Goal: Task Accomplishment & Management: Manage account settings

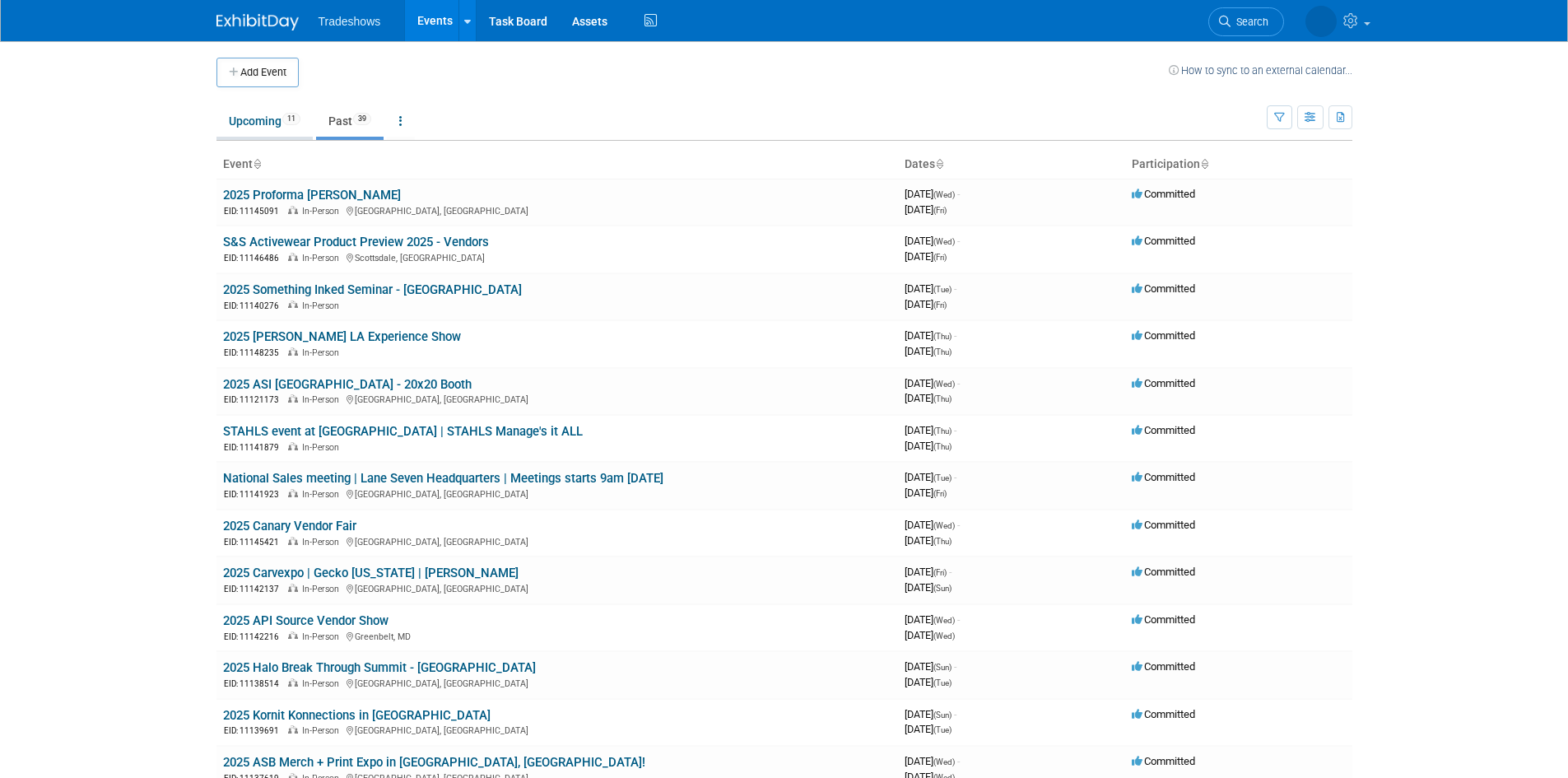
click at [279, 132] on link "Upcoming 11" at bounding box center [264, 121] width 96 height 31
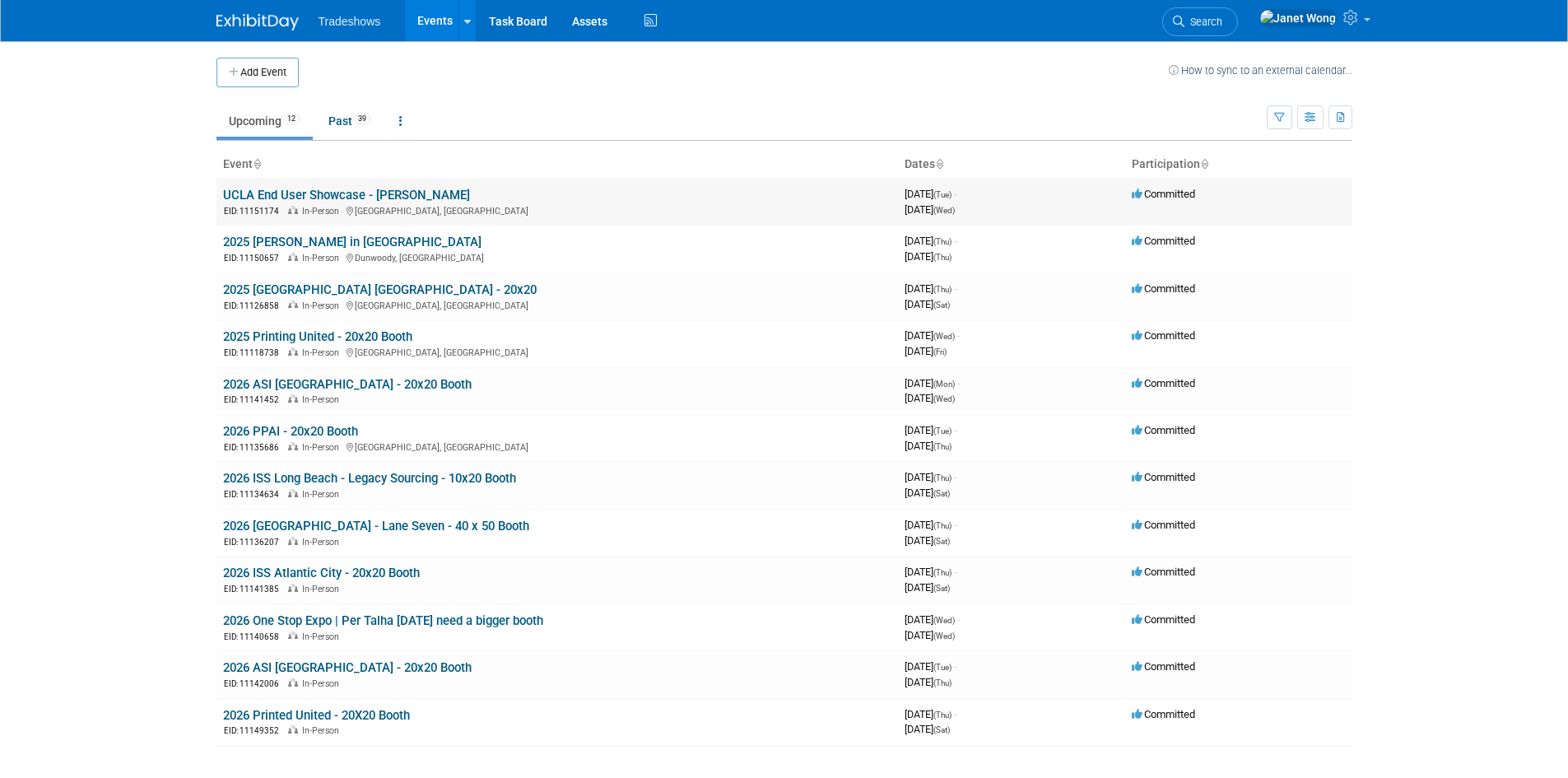
click at [381, 195] on link "UCLA End User Showcase - Alma" at bounding box center [346, 195] width 247 height 15
click at [348, 110] on link "Past 39" at bounding box center [350, 121] width 67 height 31
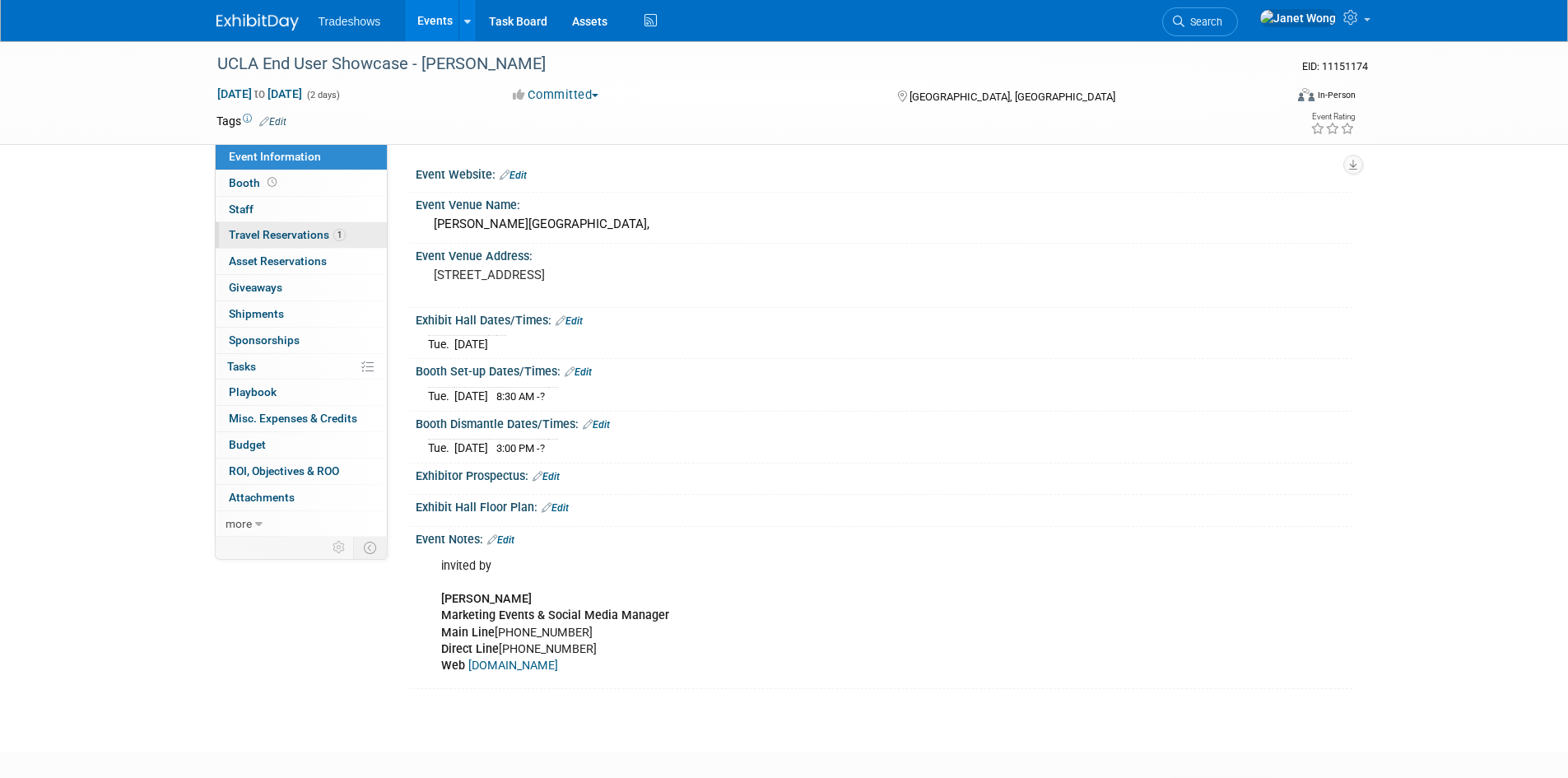
click at [301, 241] on link "1 Travel Reservations 1" at bounding box center [301, 235] width 171 height 25
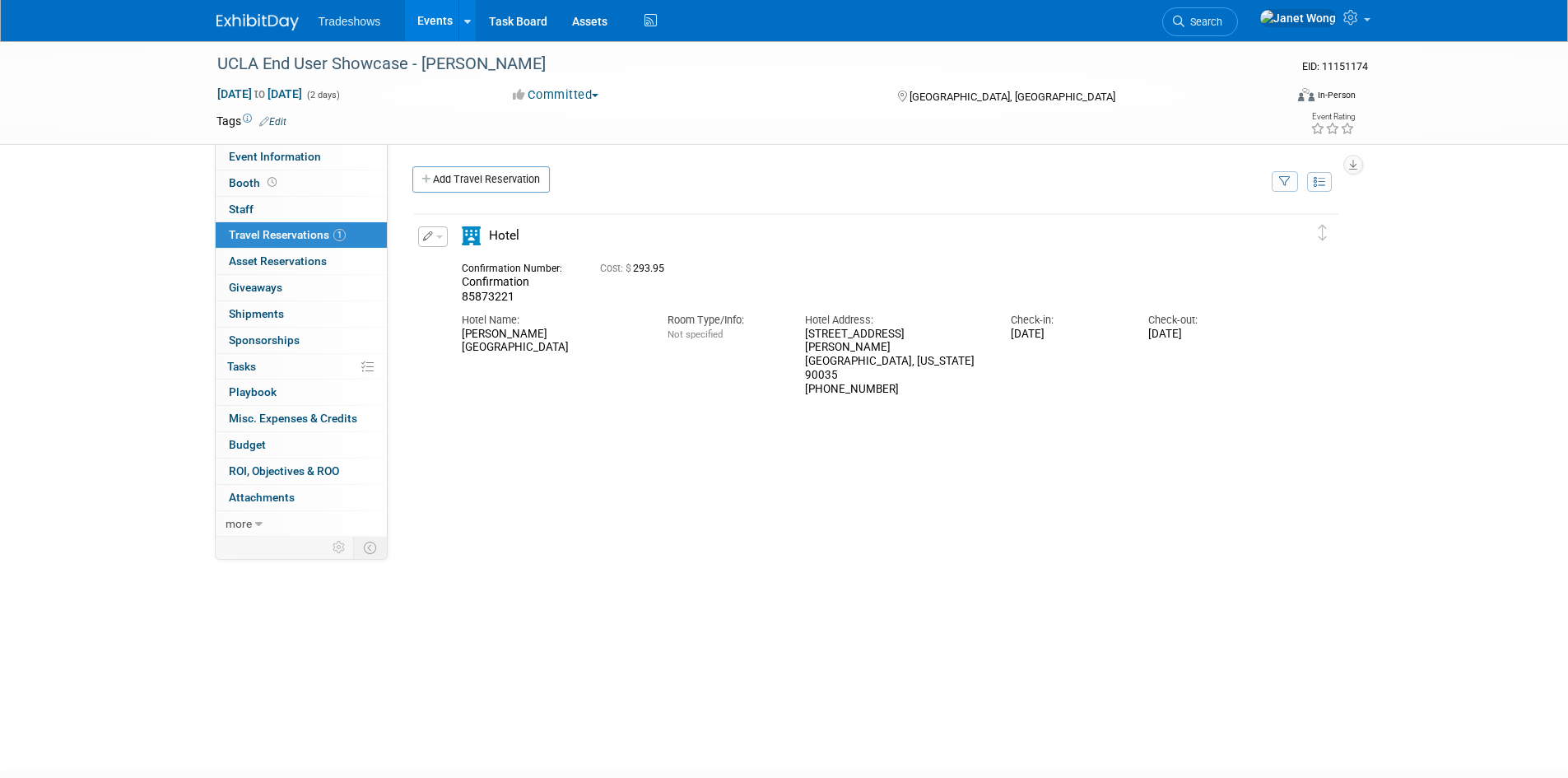
click at [434, 231] on button "button" at bounding box center [433, 237] width 29 height 21
click at [466, 266] on button "Edit Reservation" at bounding box center [488, 266] width 139 height 24
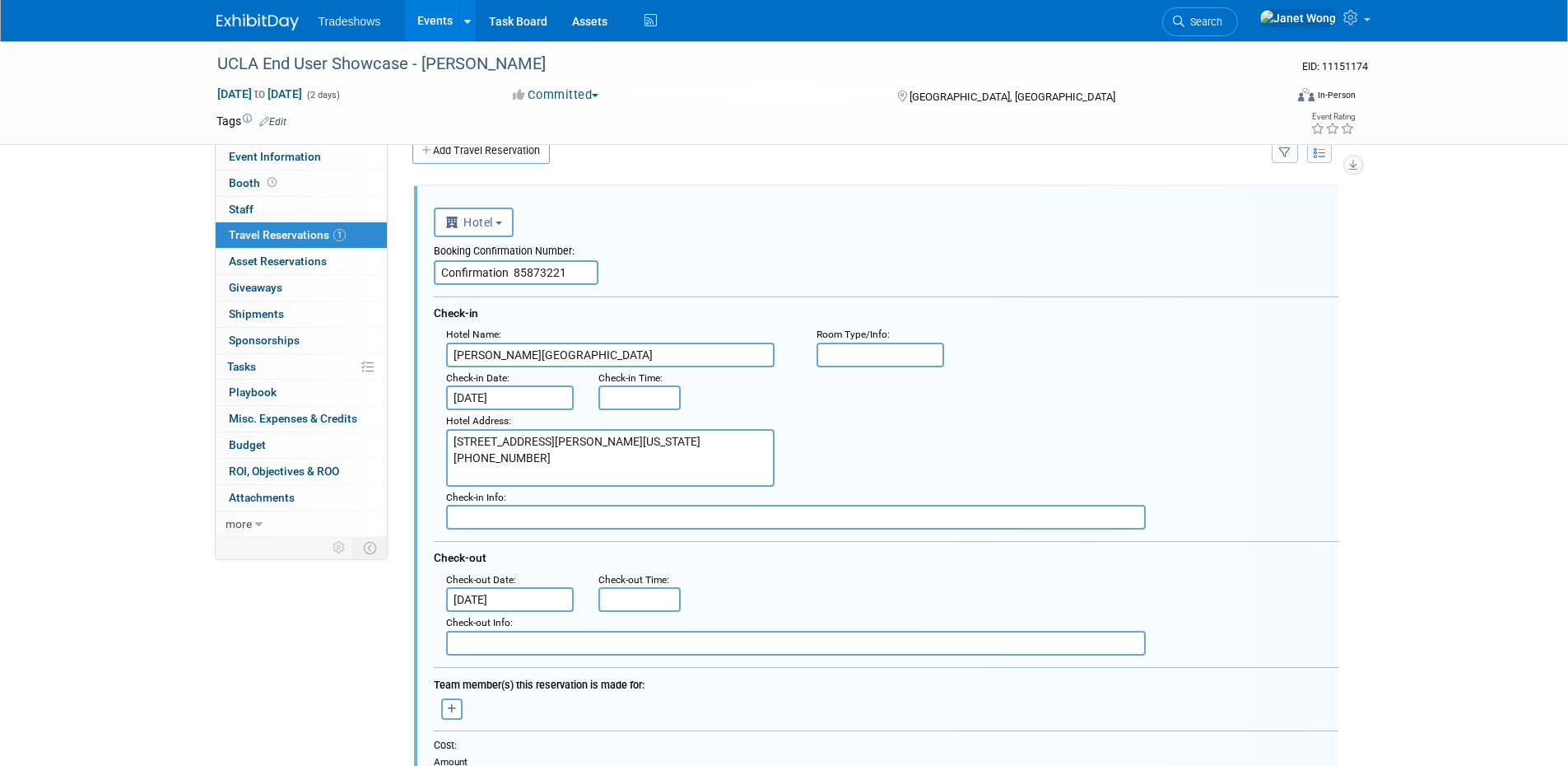
click at [584, 281] on input "Confirmation 85873221" at bounding box center [516, 273] width 164 height 25
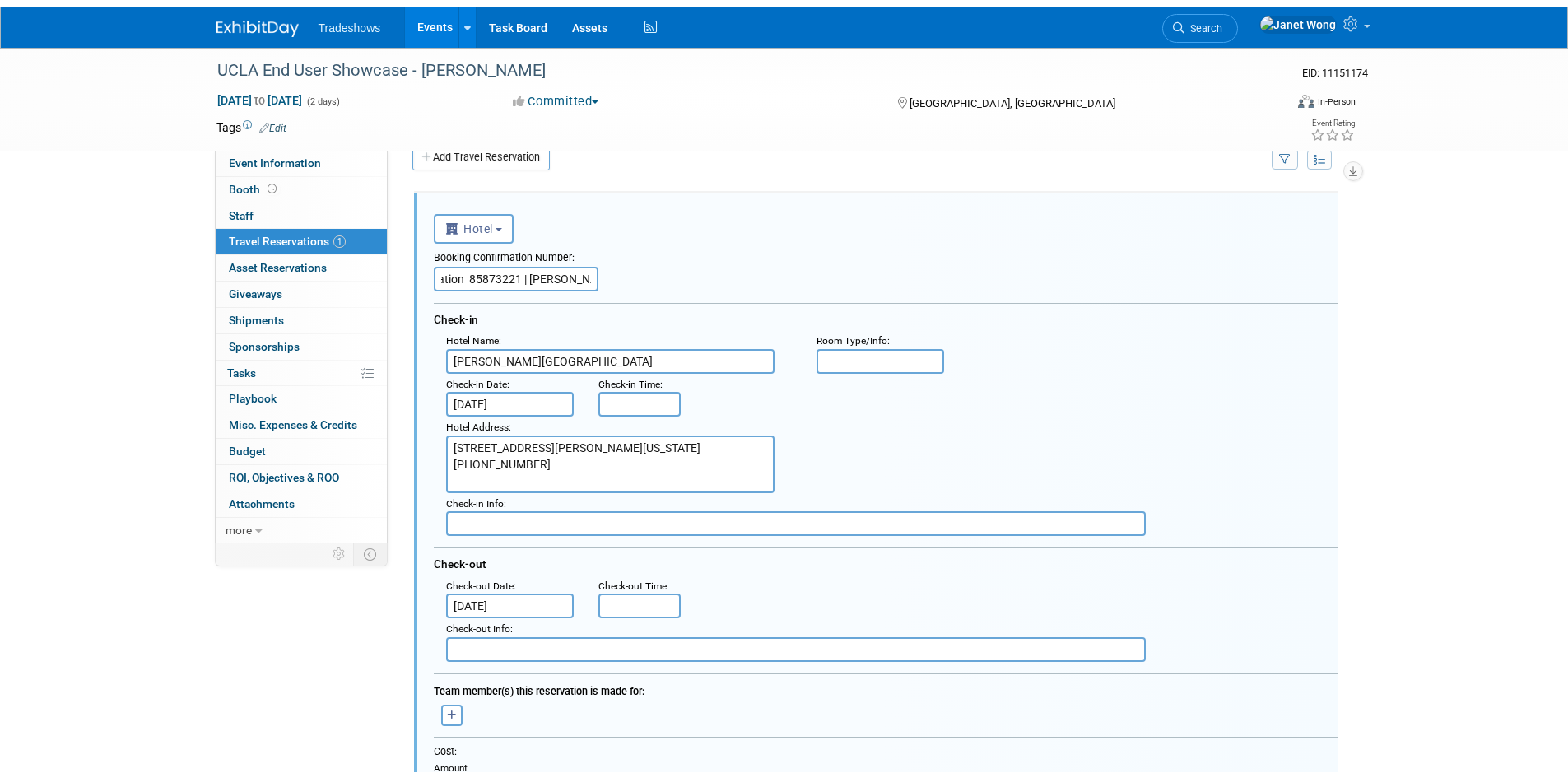
scroll to position [440, 0]
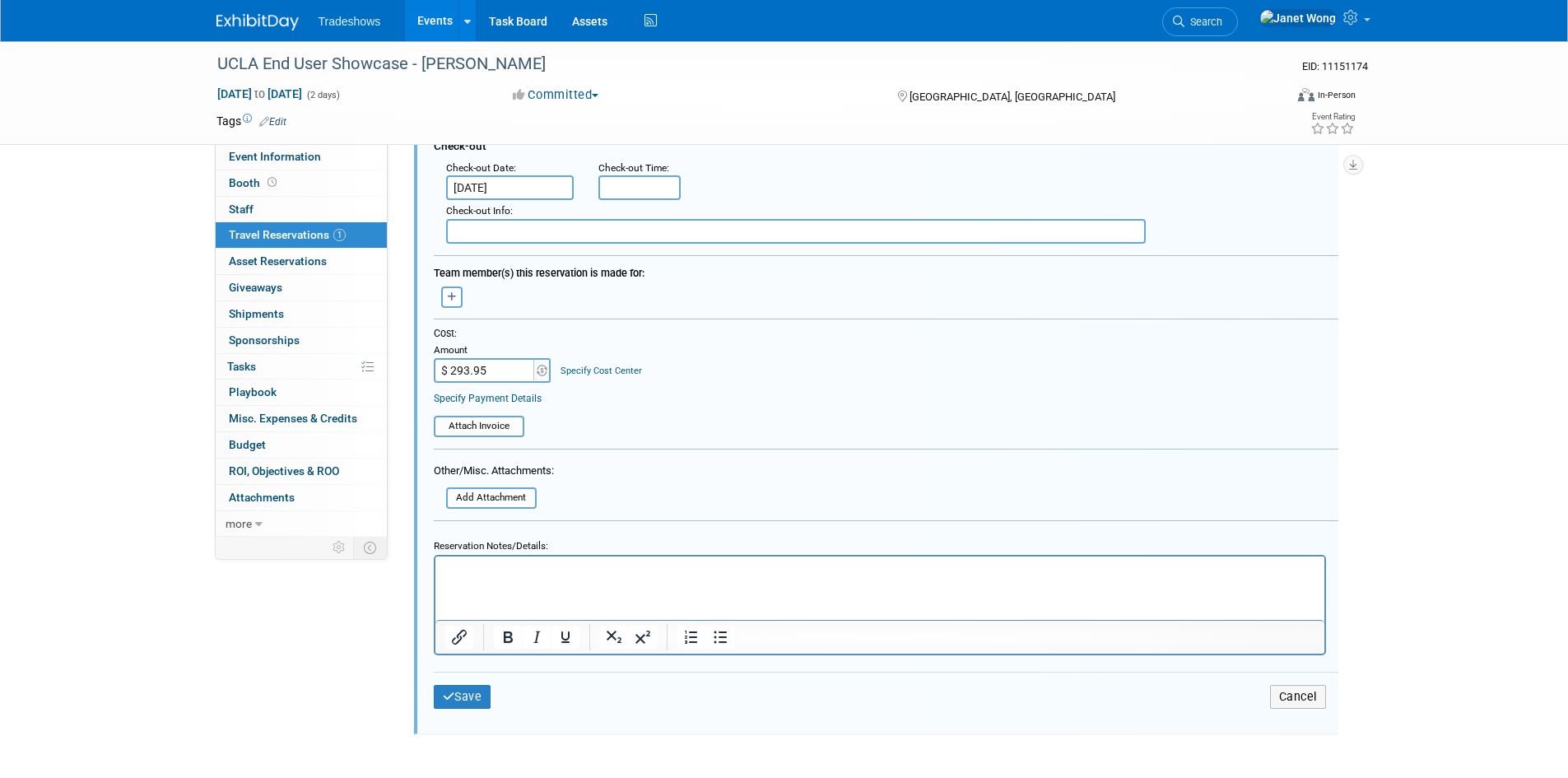
type input "Confirmation 85873221 | Alma Torres"
click at [604, 578] on html at bounding box center [878, 567] width 889 height 23
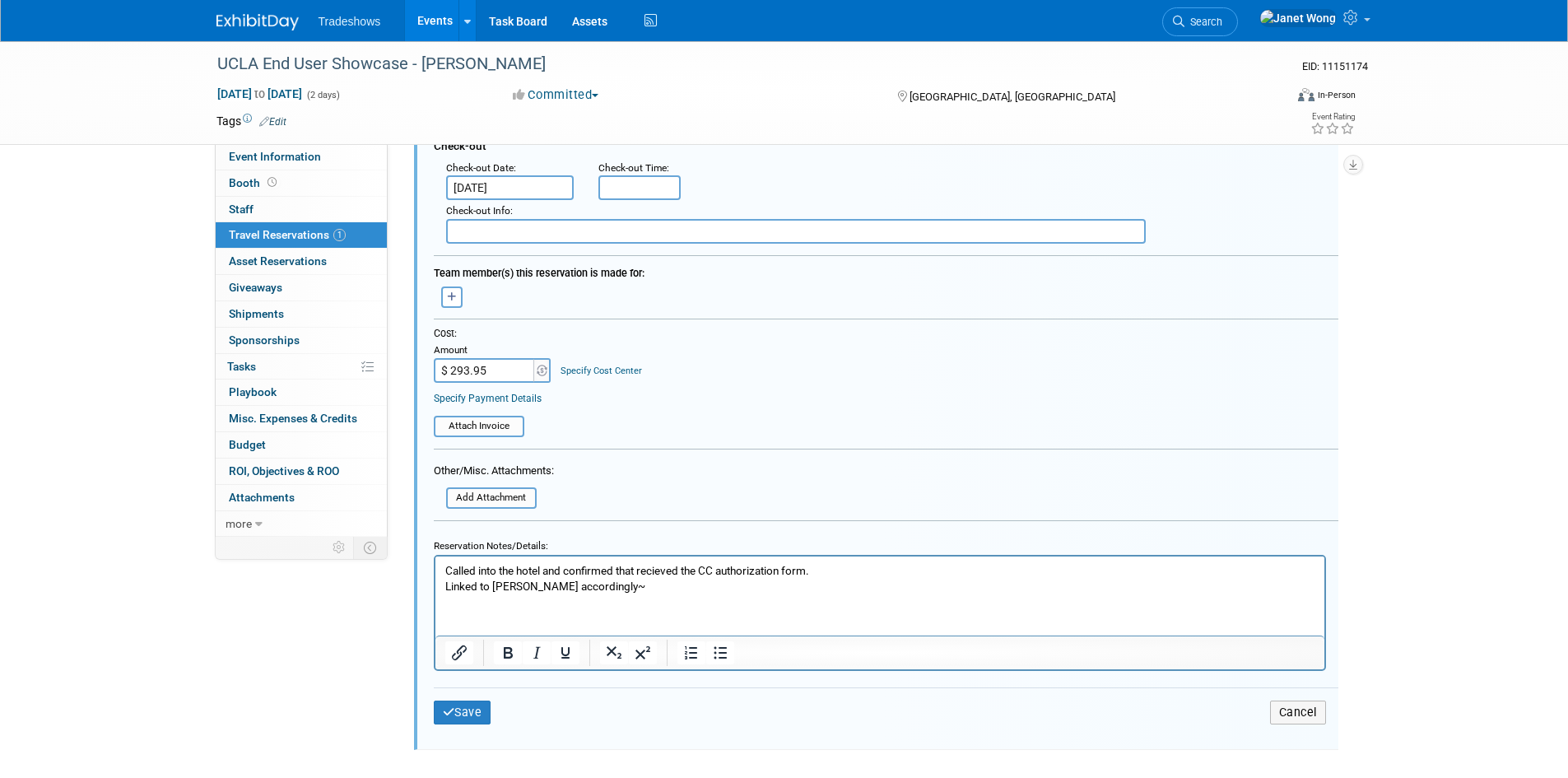
click at [448, 570] on p "Called into the hotel and confirmed that recieved the CC authorization form." at bounding box center [880, 570] width 871 height 16
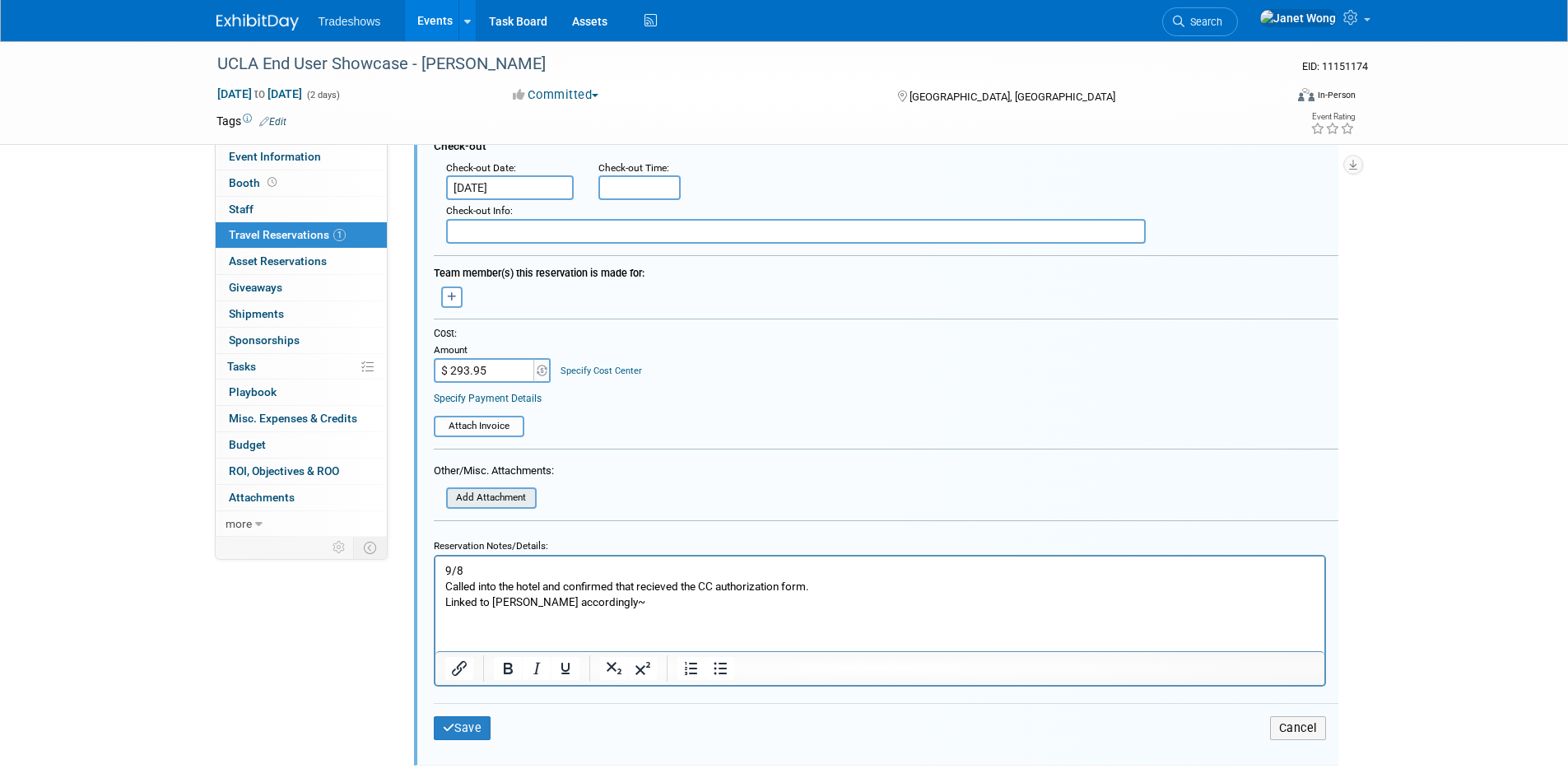
click at [497, 501] on input "file" at bounding box center [437, 498] width 196 height 18
click at [497, 428] on input "file" at bounding box center [425, 426] width 196 height 18
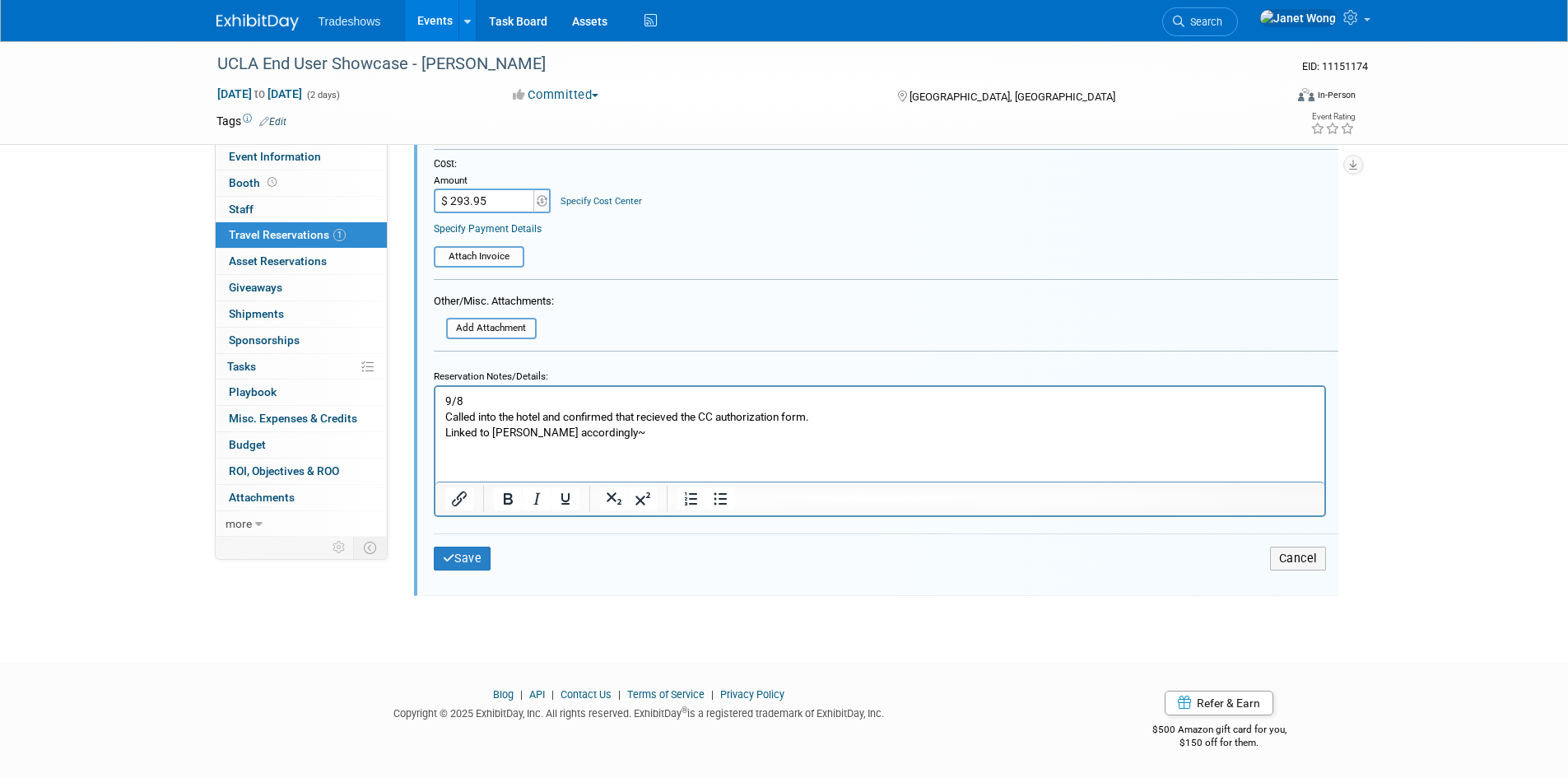
scroll to position [530, 0]
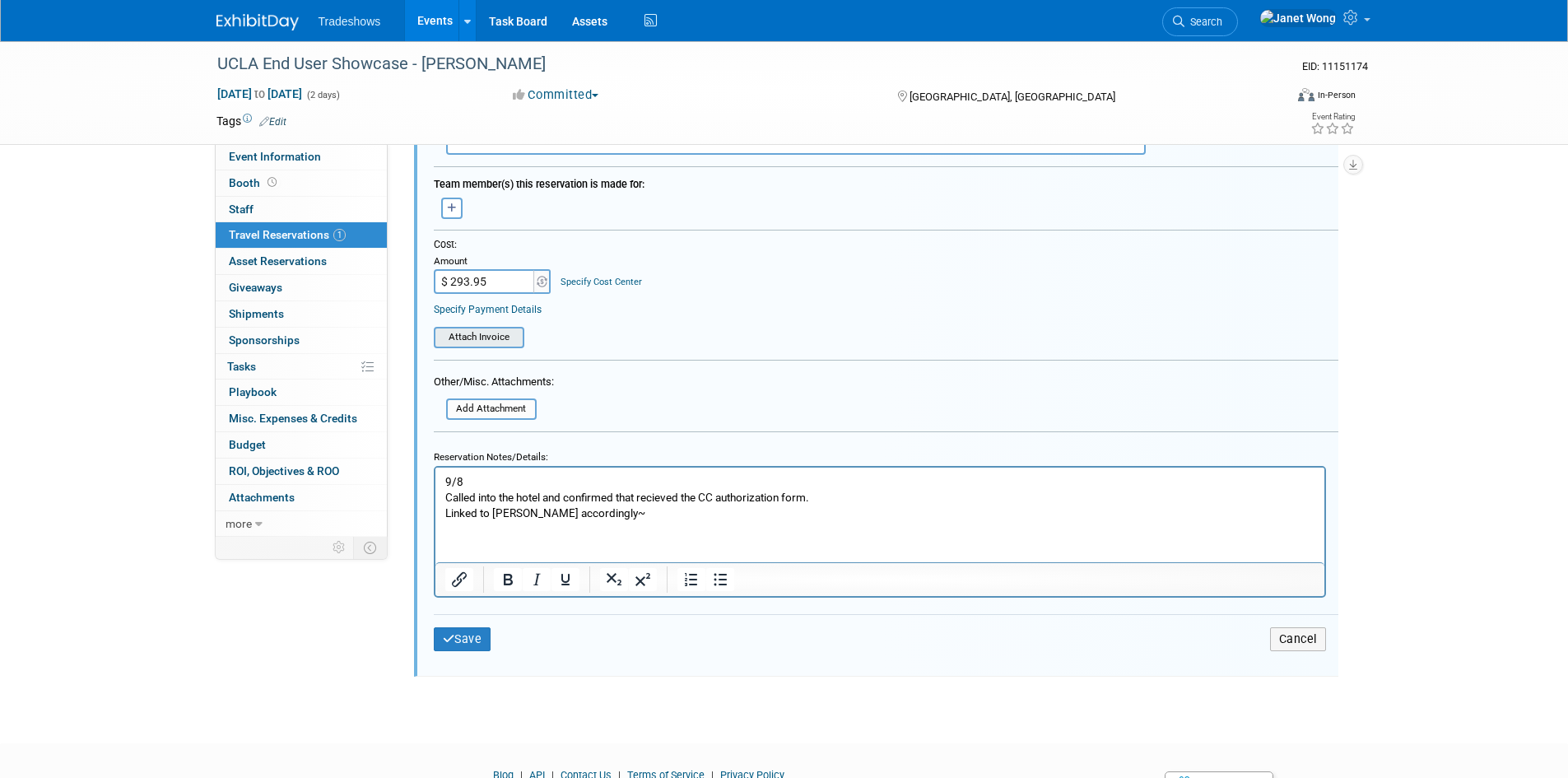
click at [459, 333] on input "file" at bounding box center [425, 338] width 196 height 18
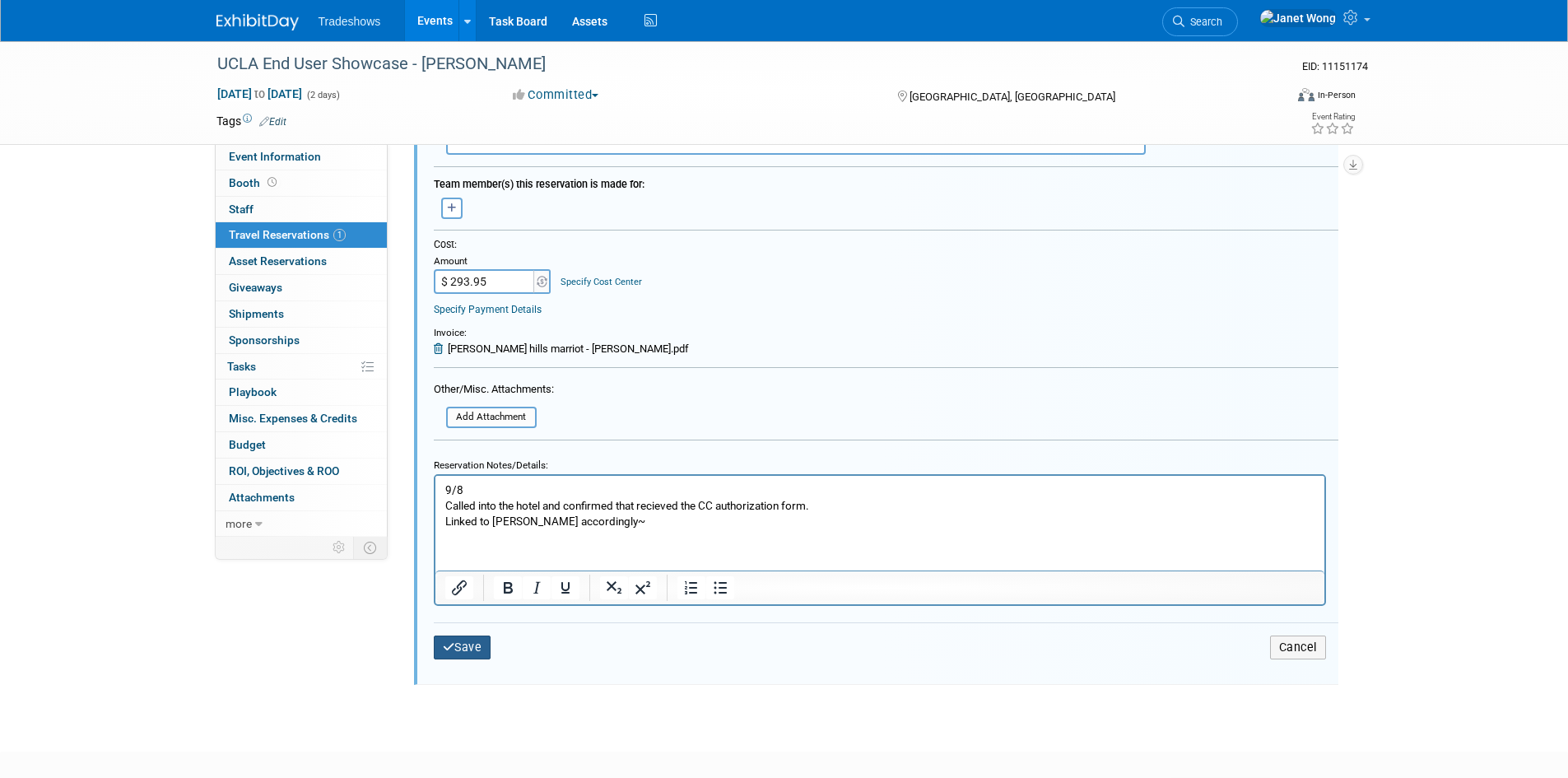
click at [467, 654] on button "Save" at bounding box center [462, 647] width 58 height 24
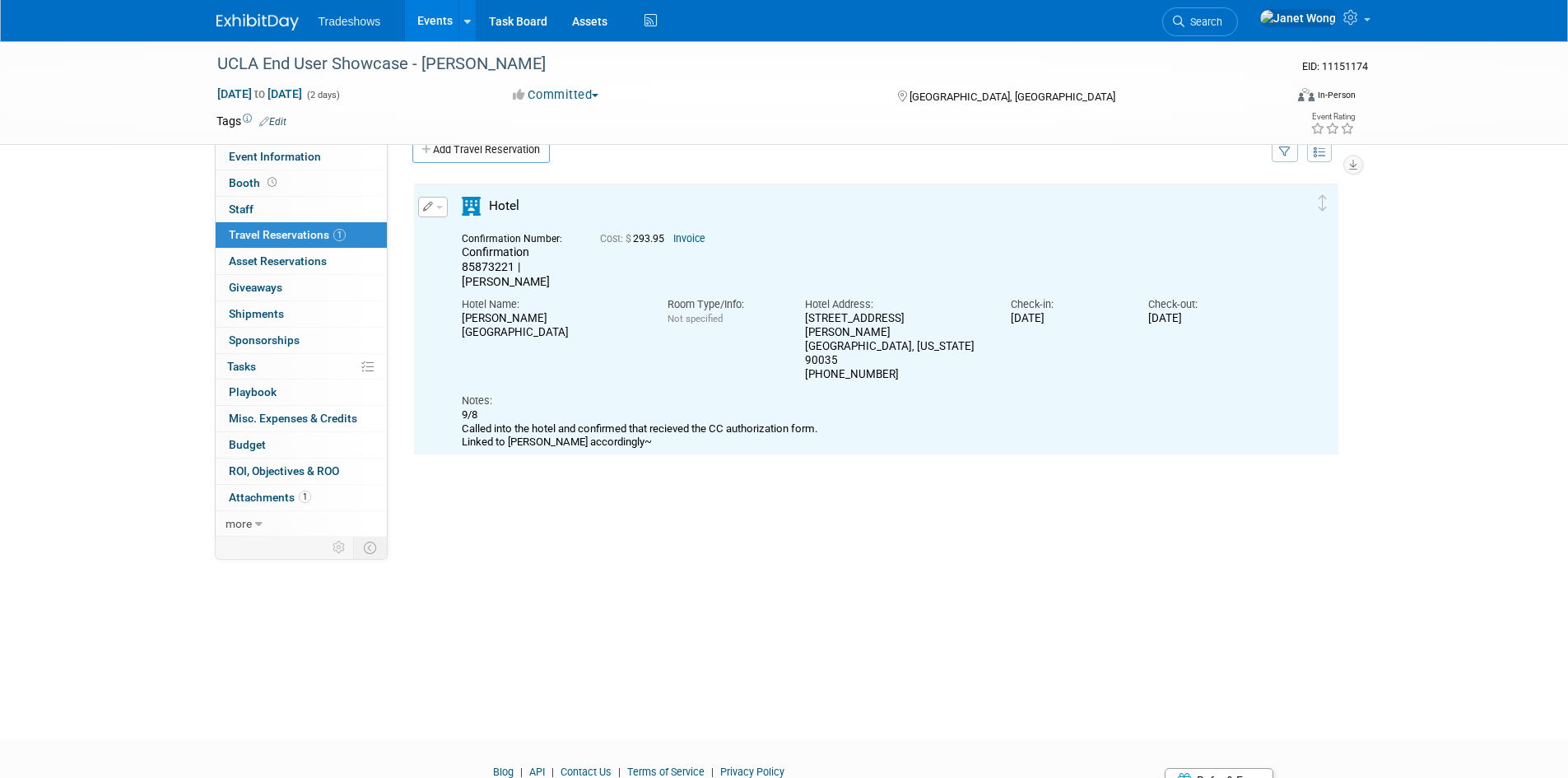
scroll to position [16, 0]
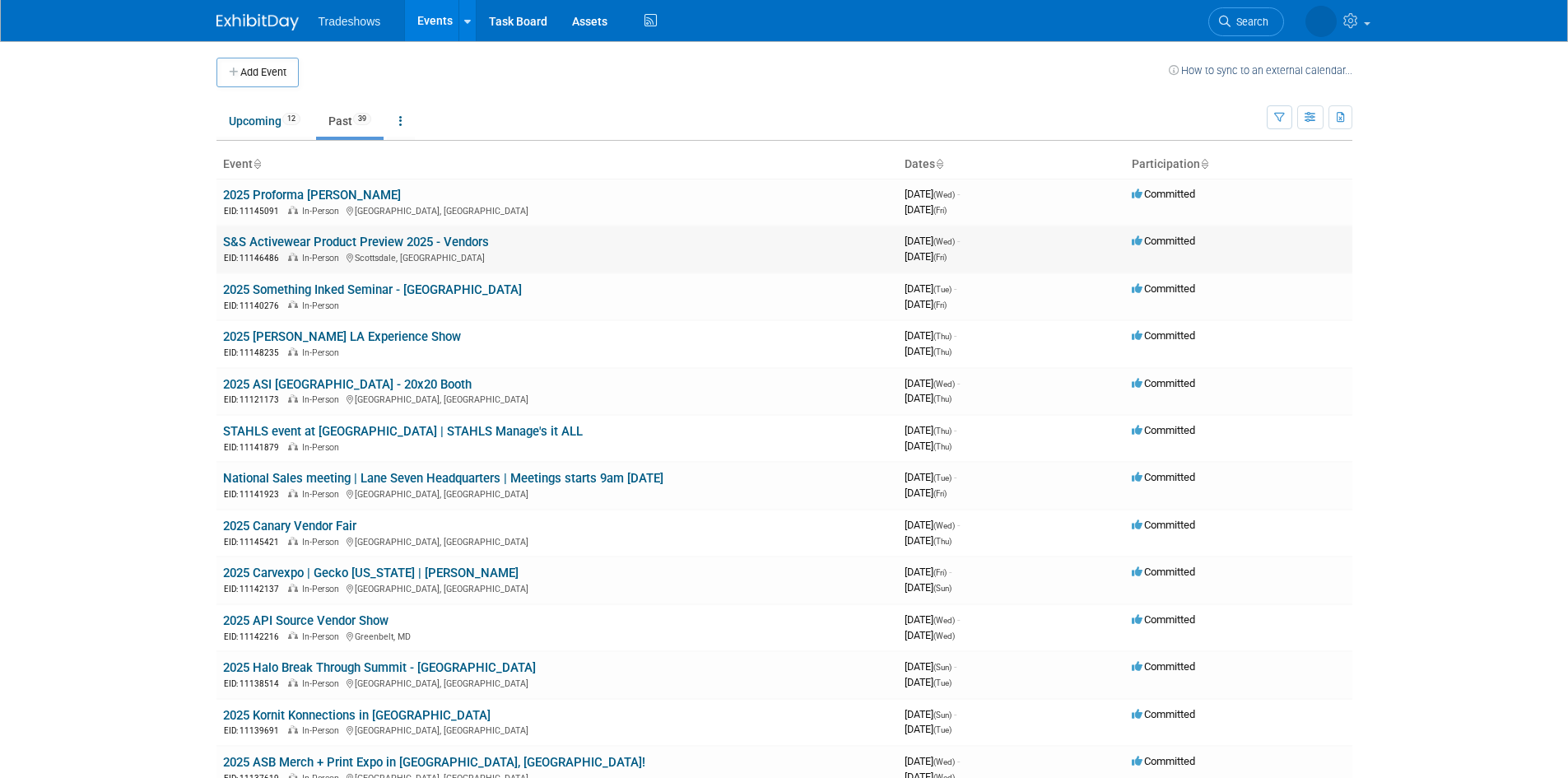
click at [312, 240] on link "S&S Activewear Product Preview 2025 - Vendors" at bounding box center [356, 241] width 266 height 15
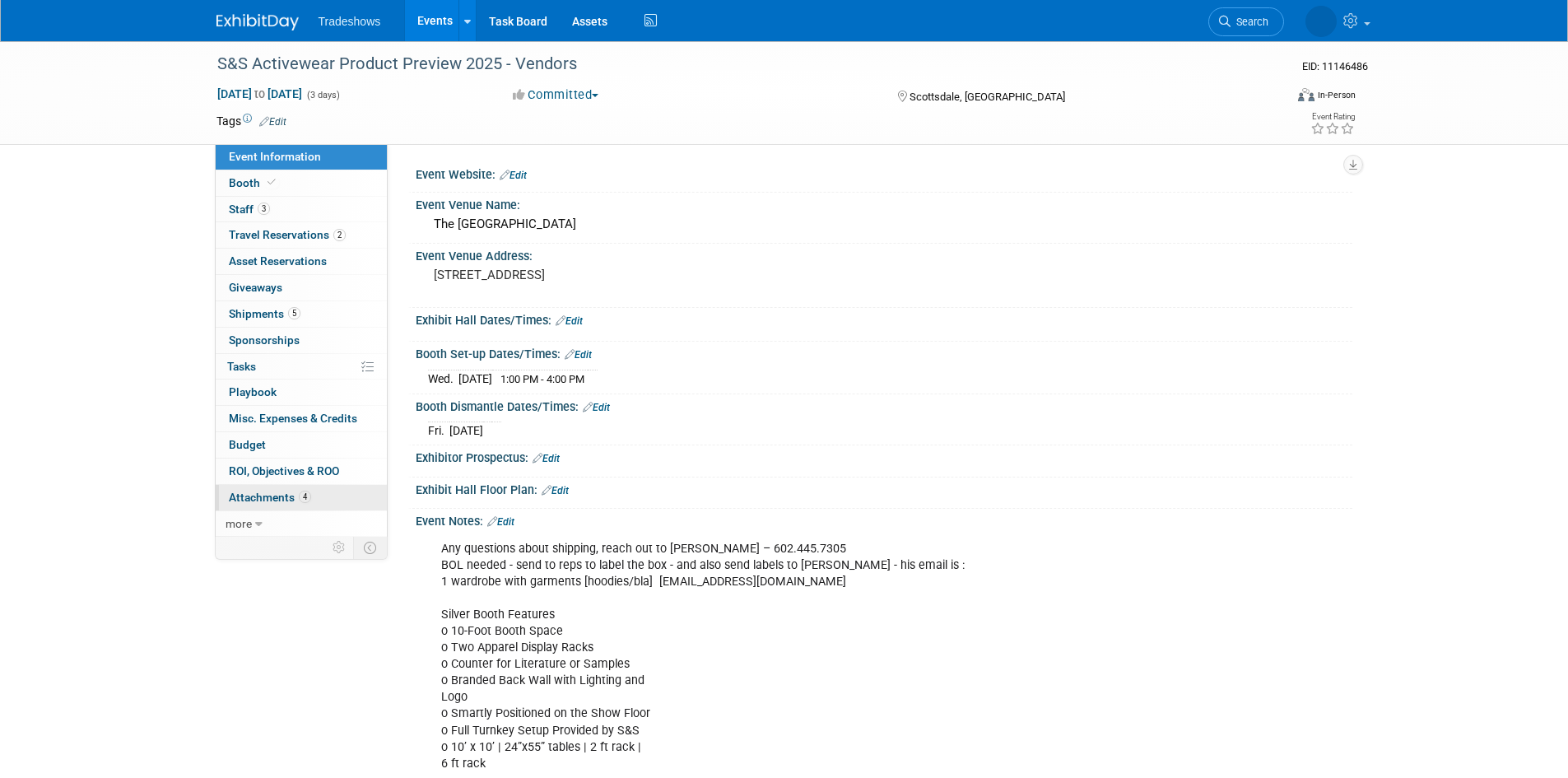
click at [275, 499] on span "Attachments 4" at bounding box center [269, 497] width 82 height 13
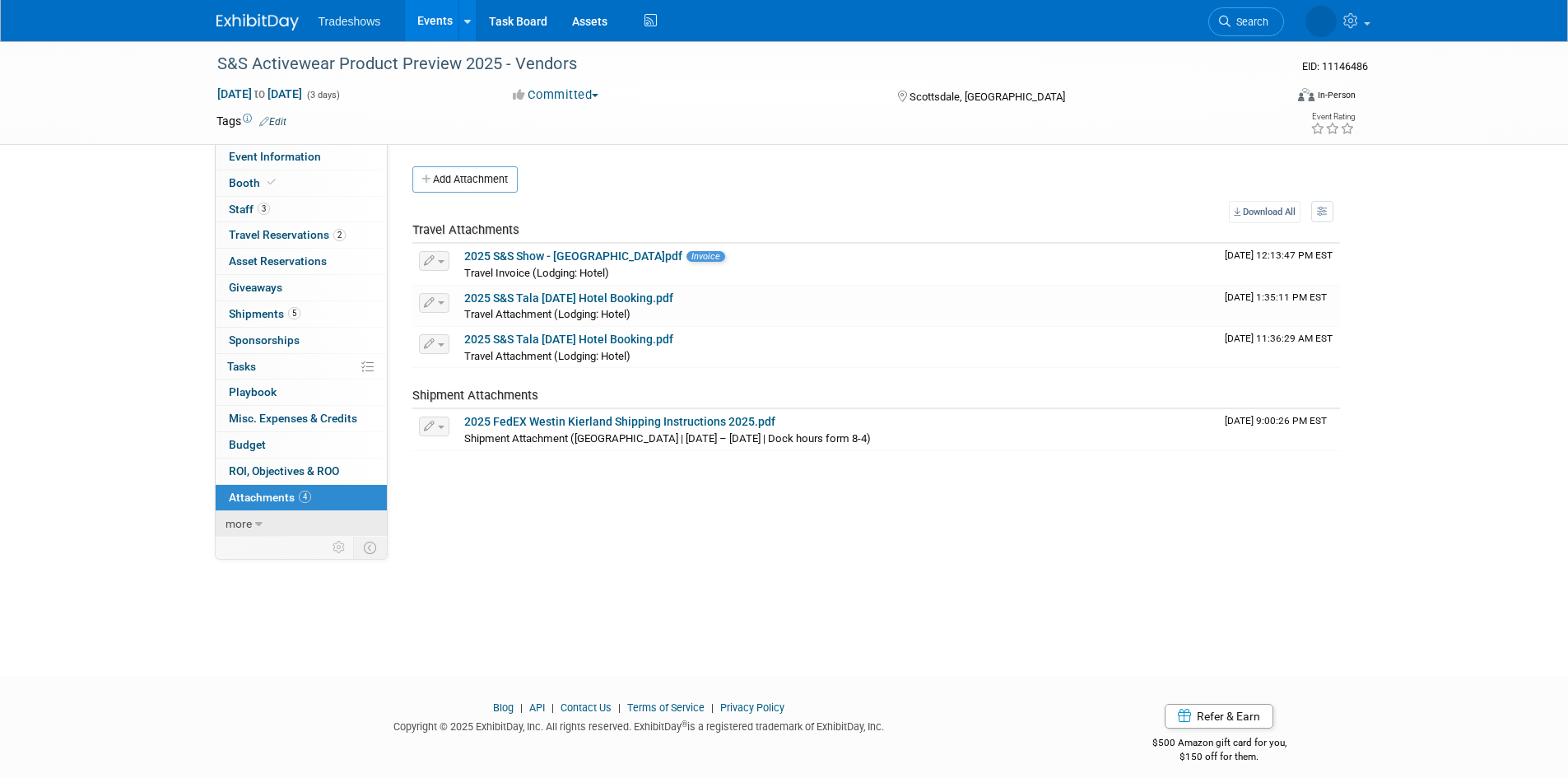
click at [249, 532] on link "more" at bounding box center [301, 524] width 171 height 25
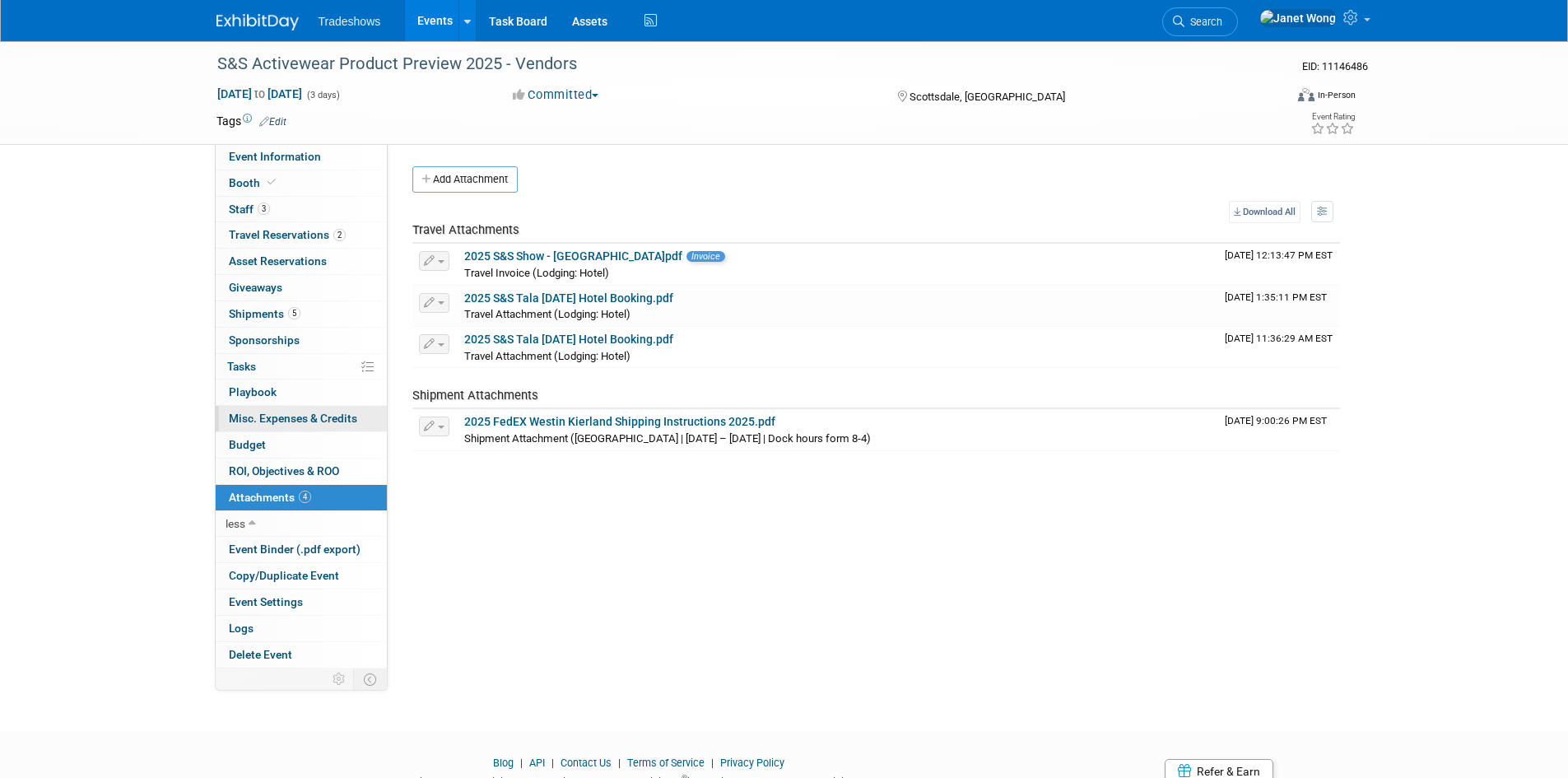
click at [287, 417] on span "Misc. Expenses & Credits 0" at bounding box center [292, 418] width 128 height 13
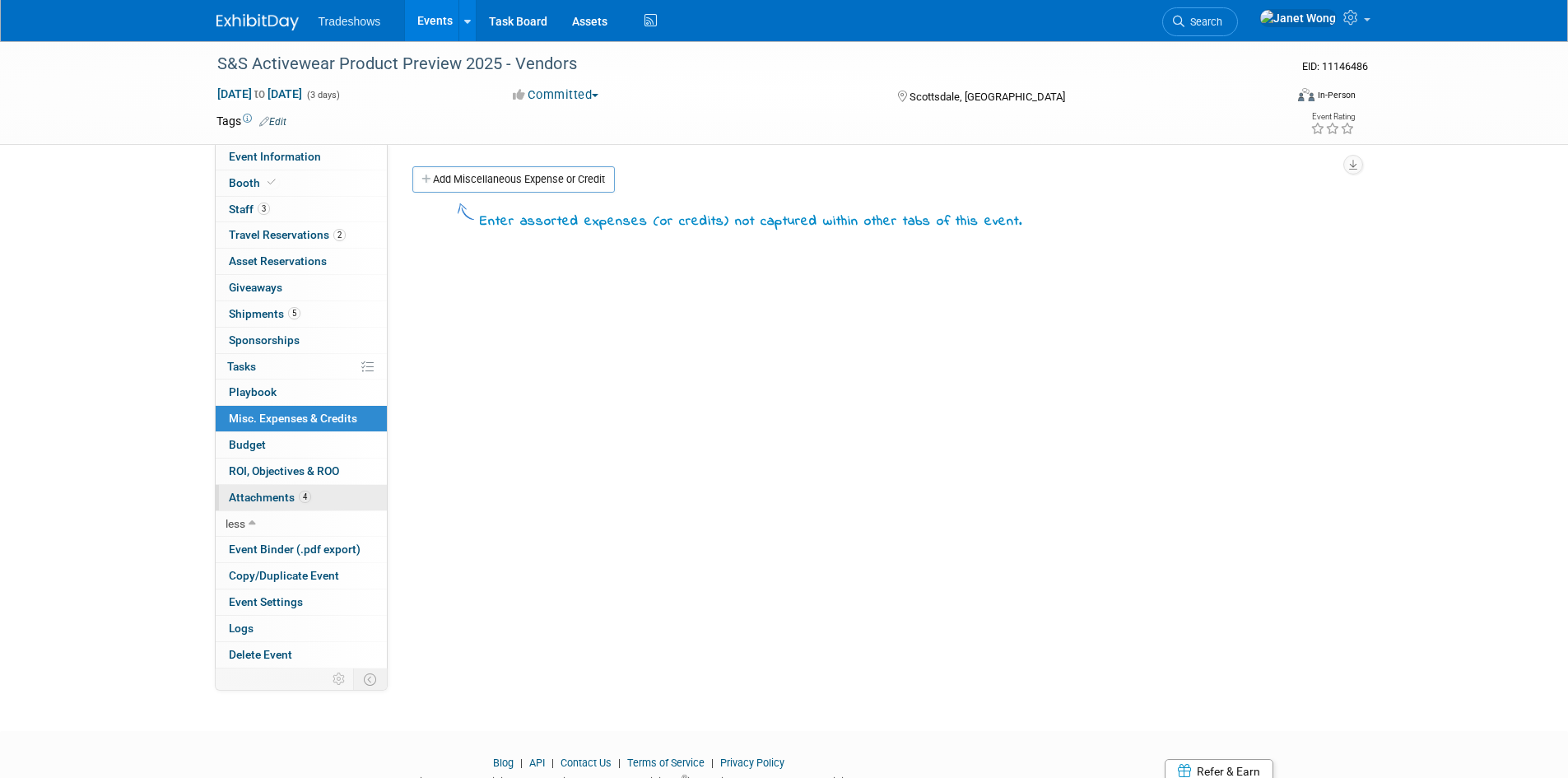
click at [341, 485] on link "4 Attachments 4" at bounding box center [301, 497] width 171 height 25
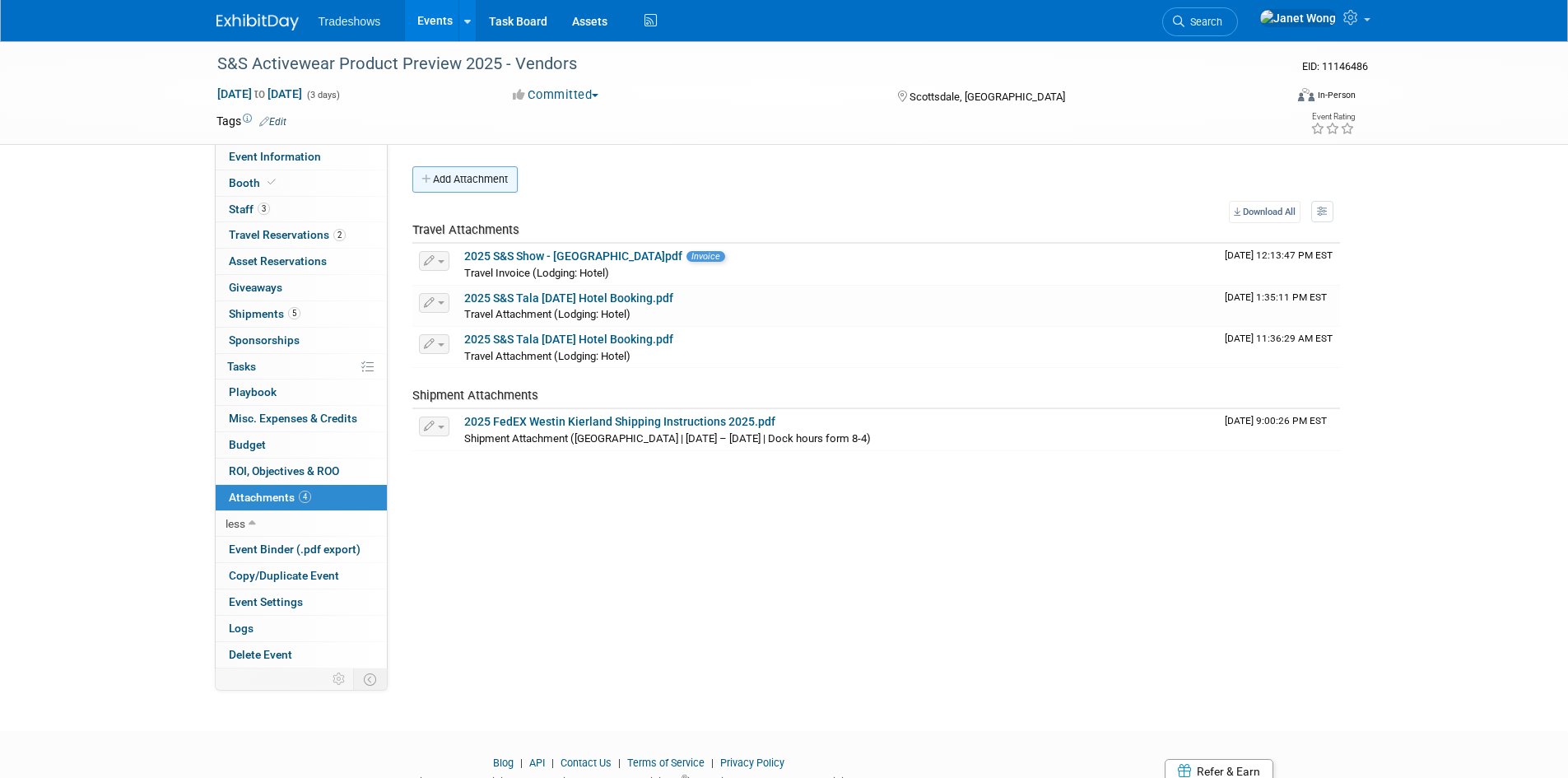
click at [504, 181] on button "Add Attachment" at bounding box center [466, 179] width 106 height 26
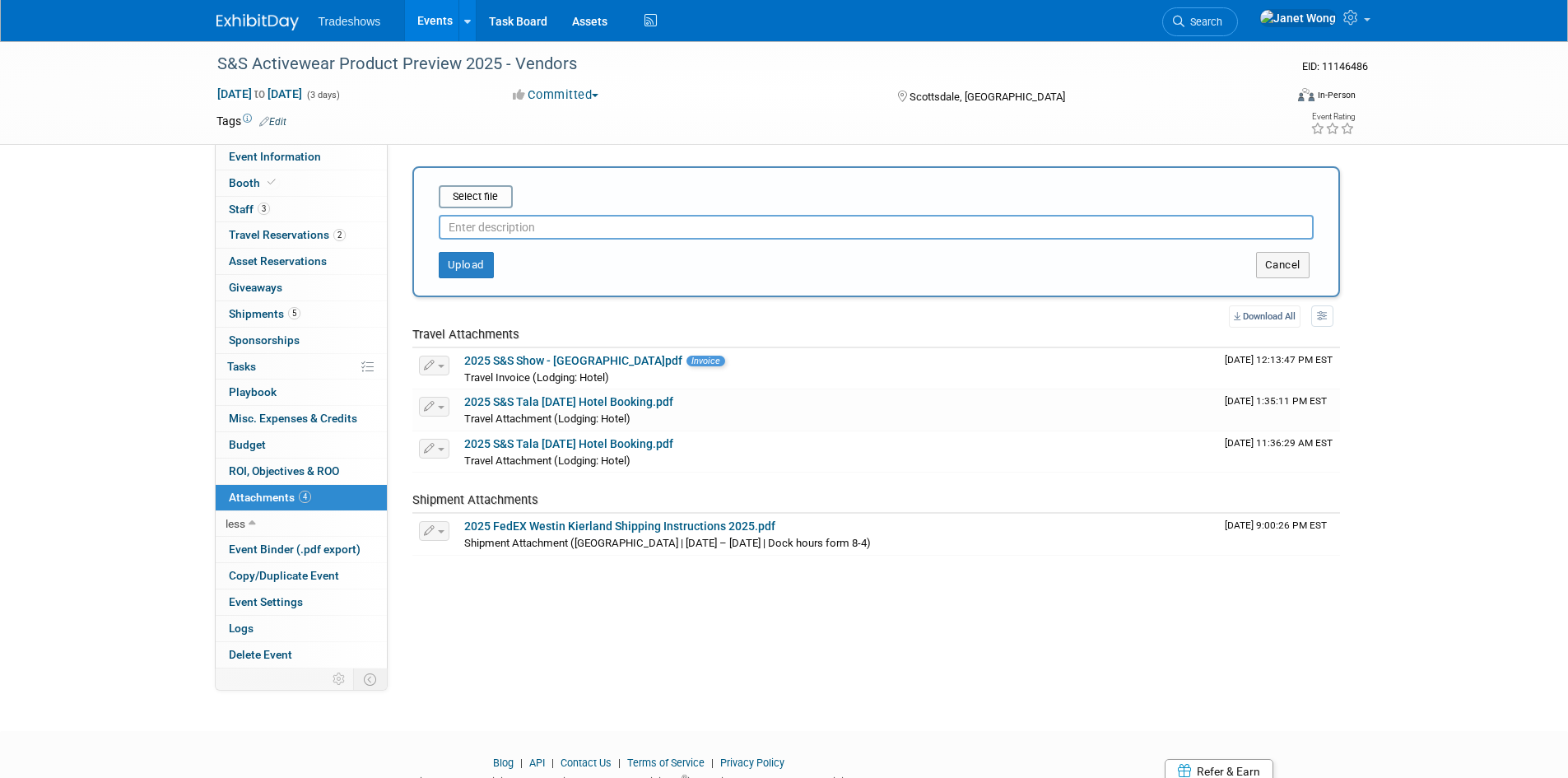
click at [500, 227] on input "text" at bounding box center [876, 227] width 875 height 25
type input "C"
type input "S&S Credit Card Authorization Form"
click at [492, 203] on input "file" at bounding box center [413, 196] width 196 height 20
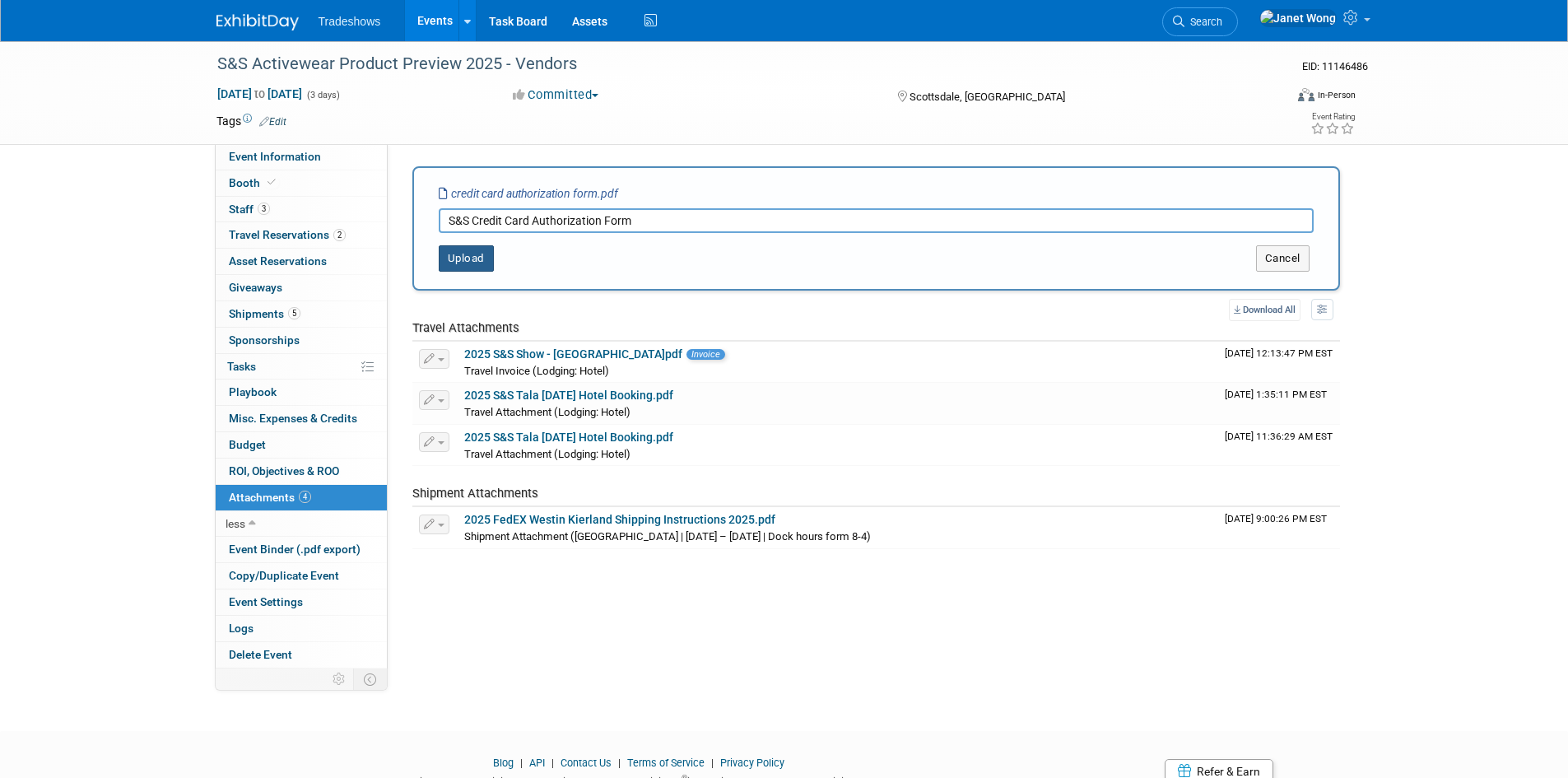
click at [485, 264] on button "Upload" at bounding box center [466, 259] width 55 height 26
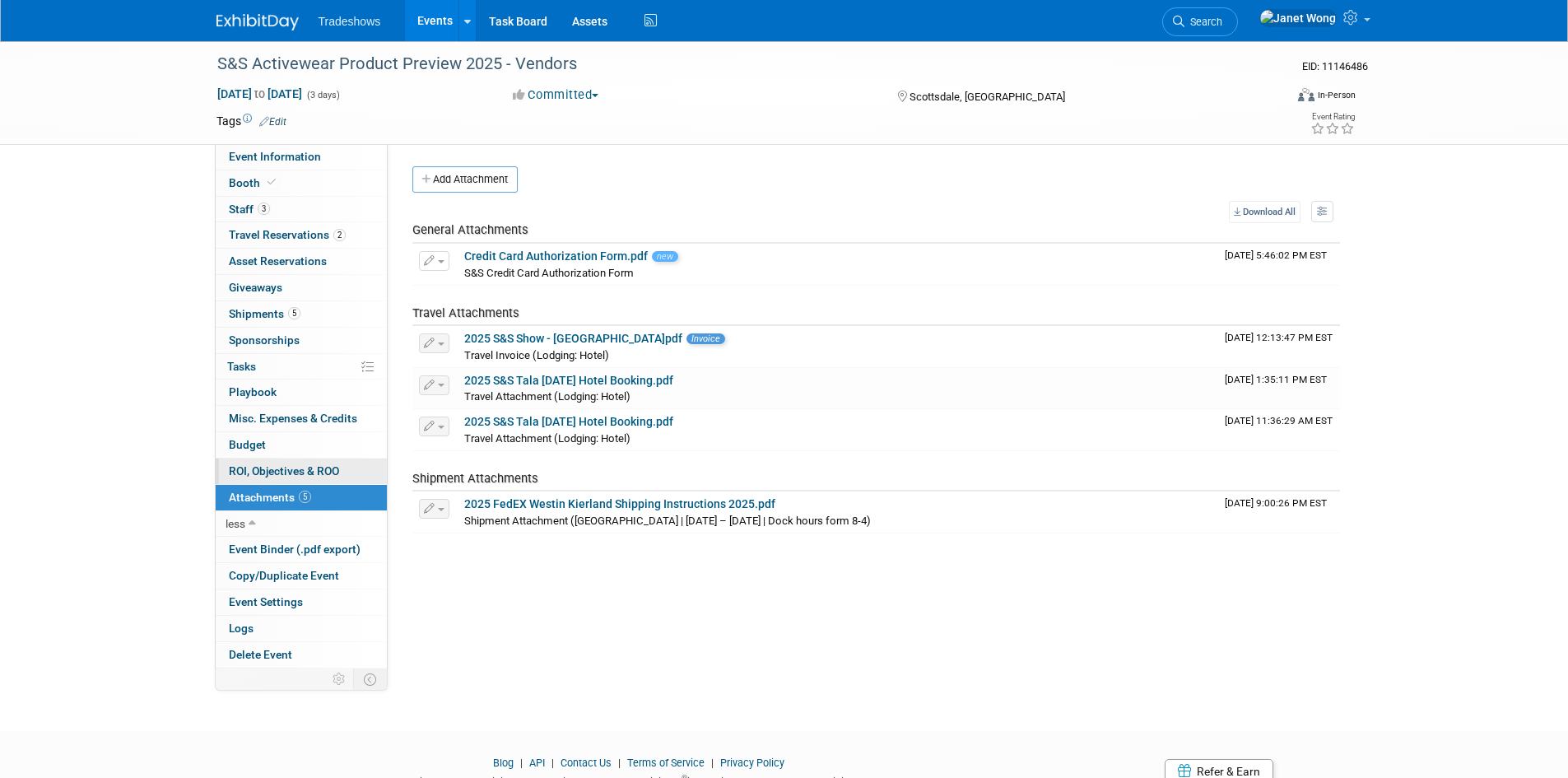
click at [274, 467] on span "ROI, Objectives & ROO 0" at bounding box center [283, 471] width 110 height 13
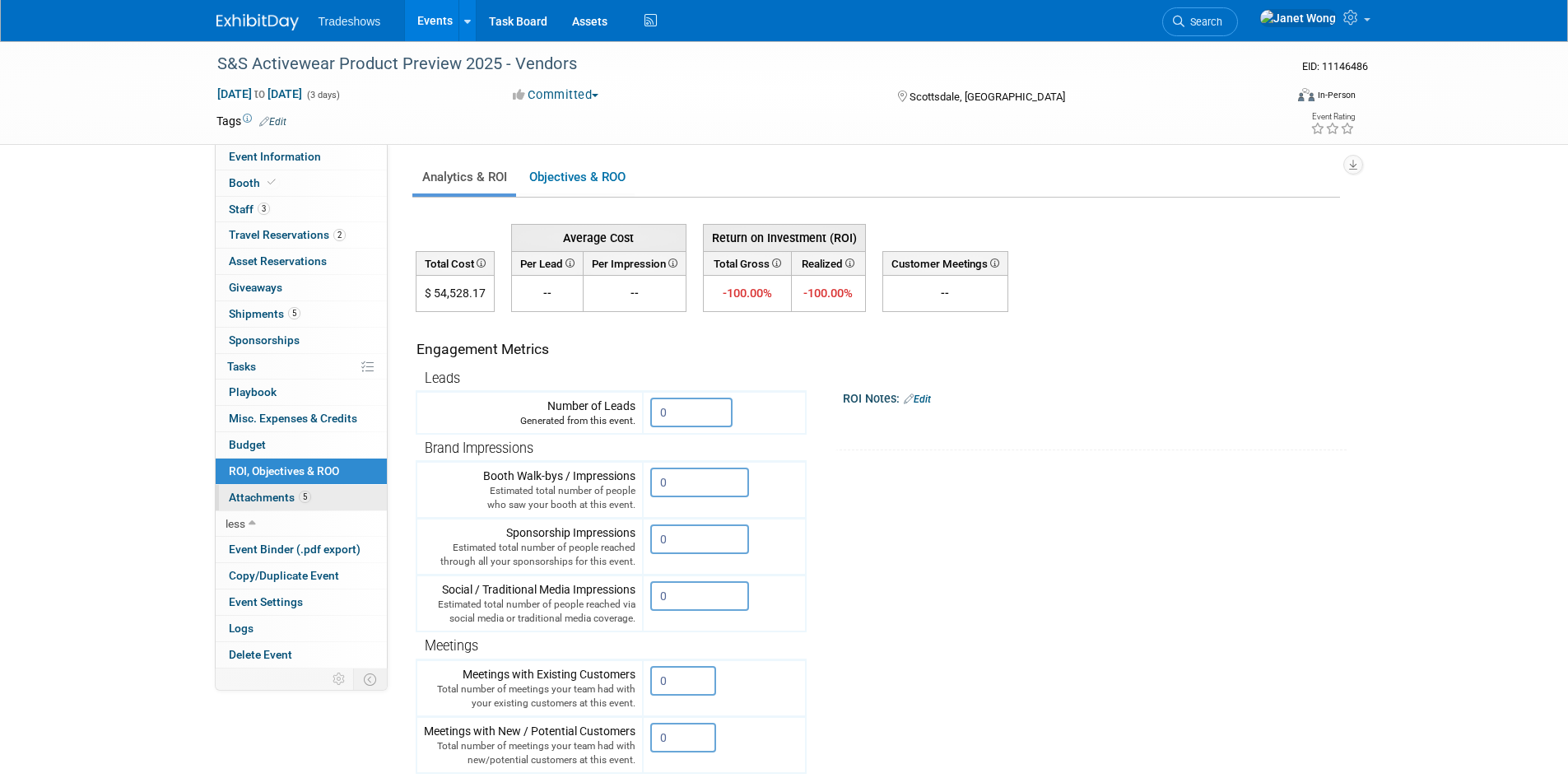
click at [259, 491] on span "Attachments 5" at bounding box center [269, 497] width 82 height 13
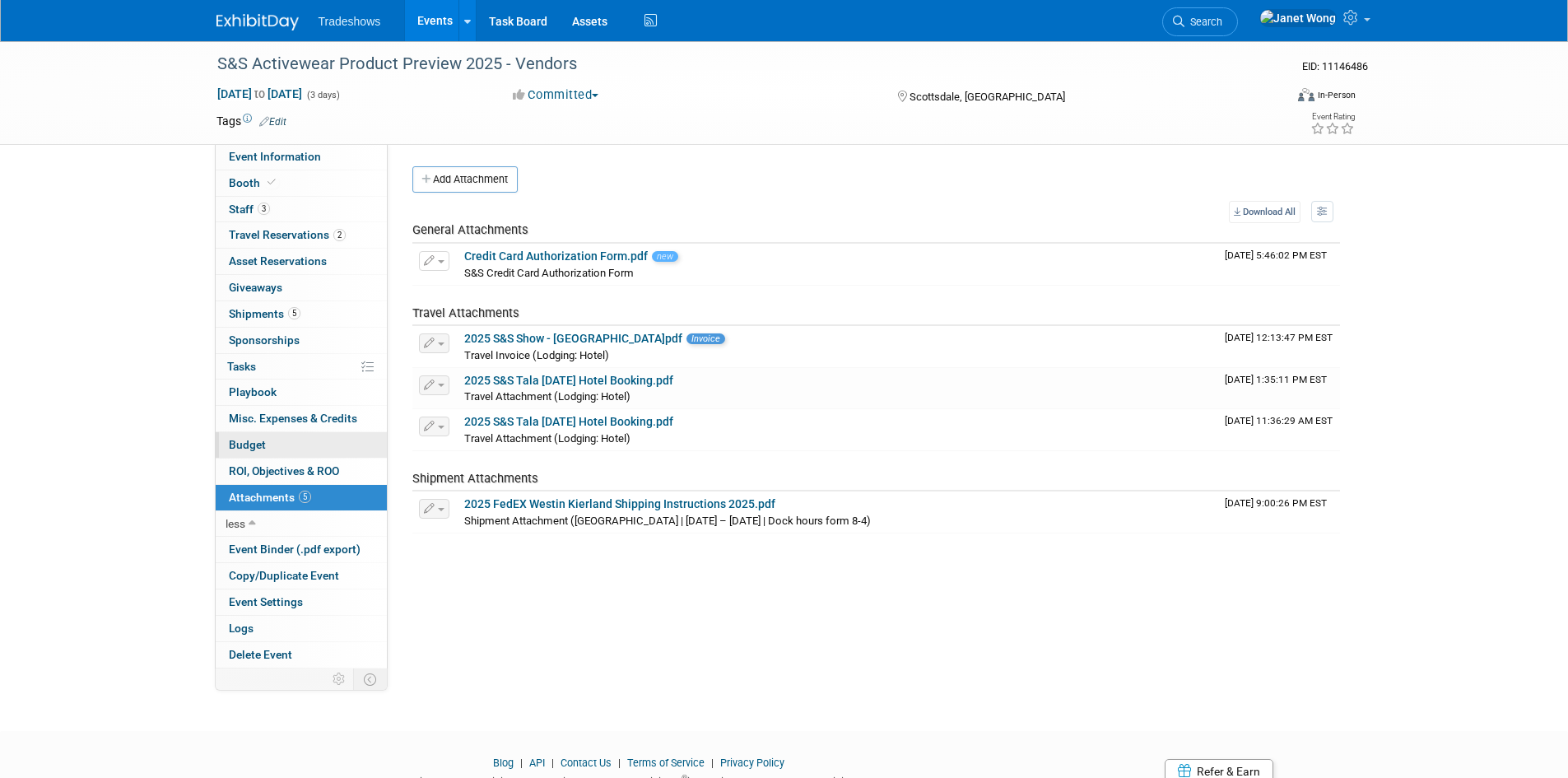
click at [260, 433] on link "Budget" at bounding box center [301, 444] width 171 height 25
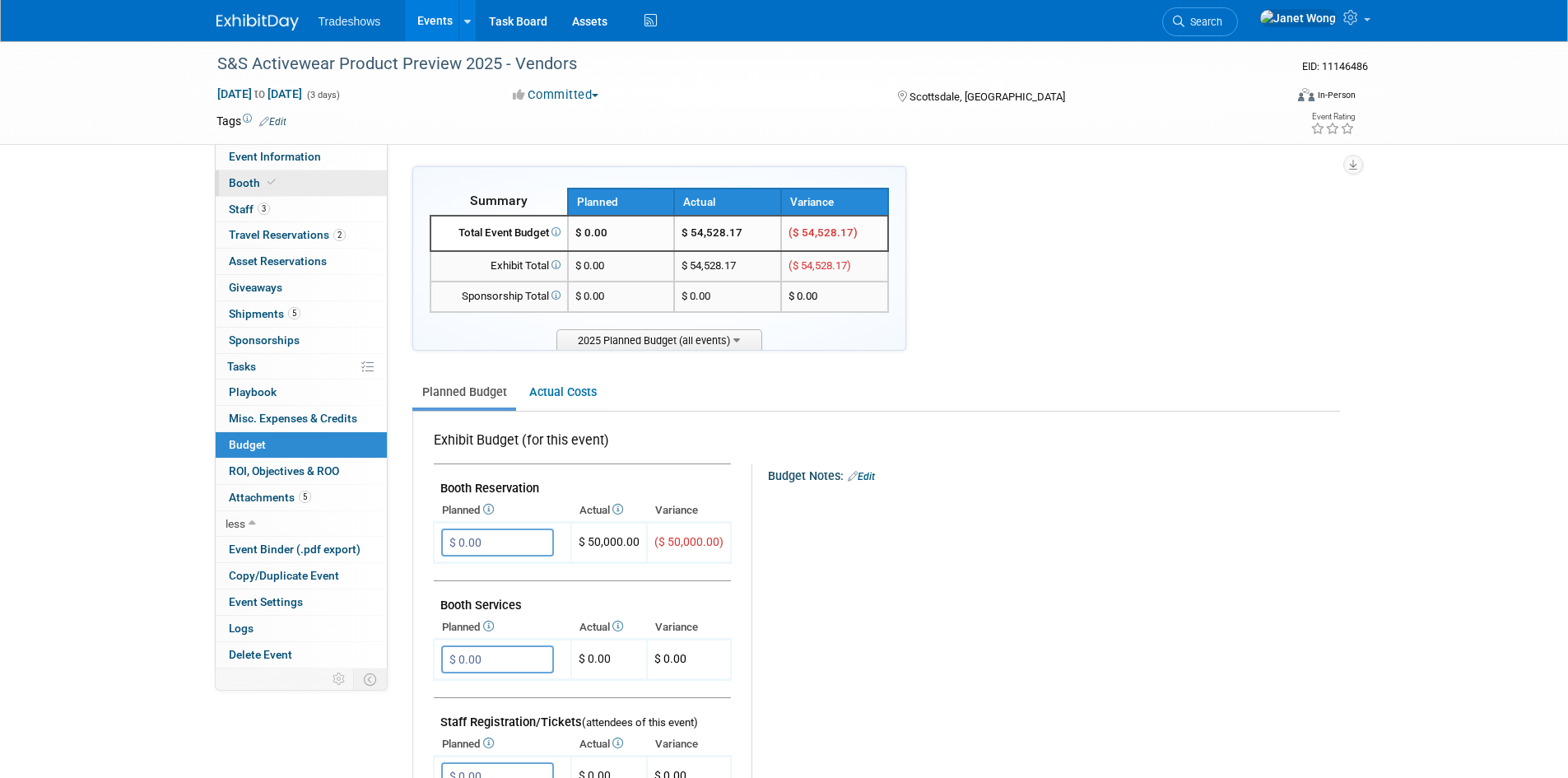
click at [267, 170] on link "Booth" at bounding box center [301, 183] width 171 height 25
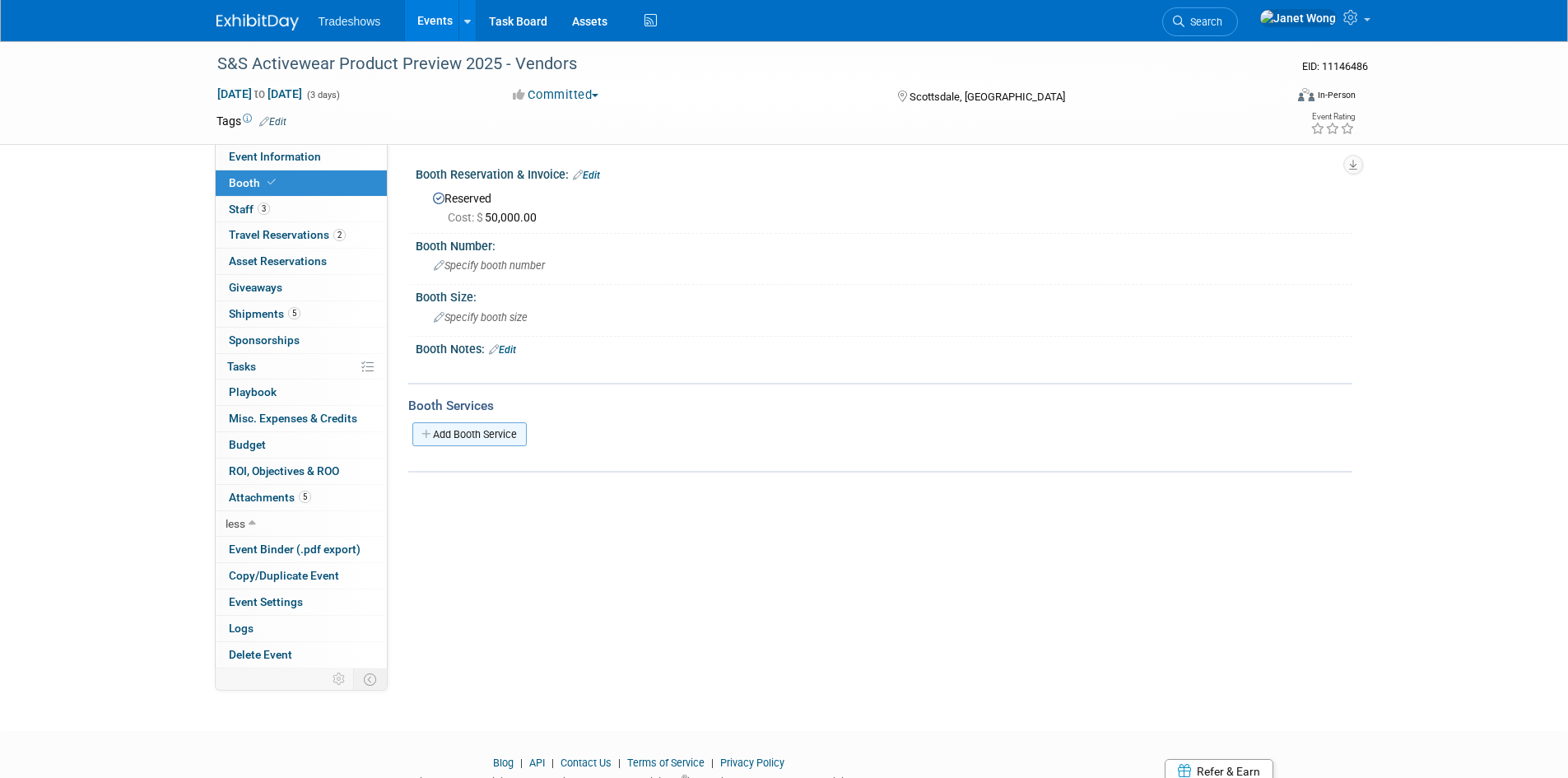
click at [508, 429] on link "Add Booth Service" at bounding box center [470, 434] width 114 height 24
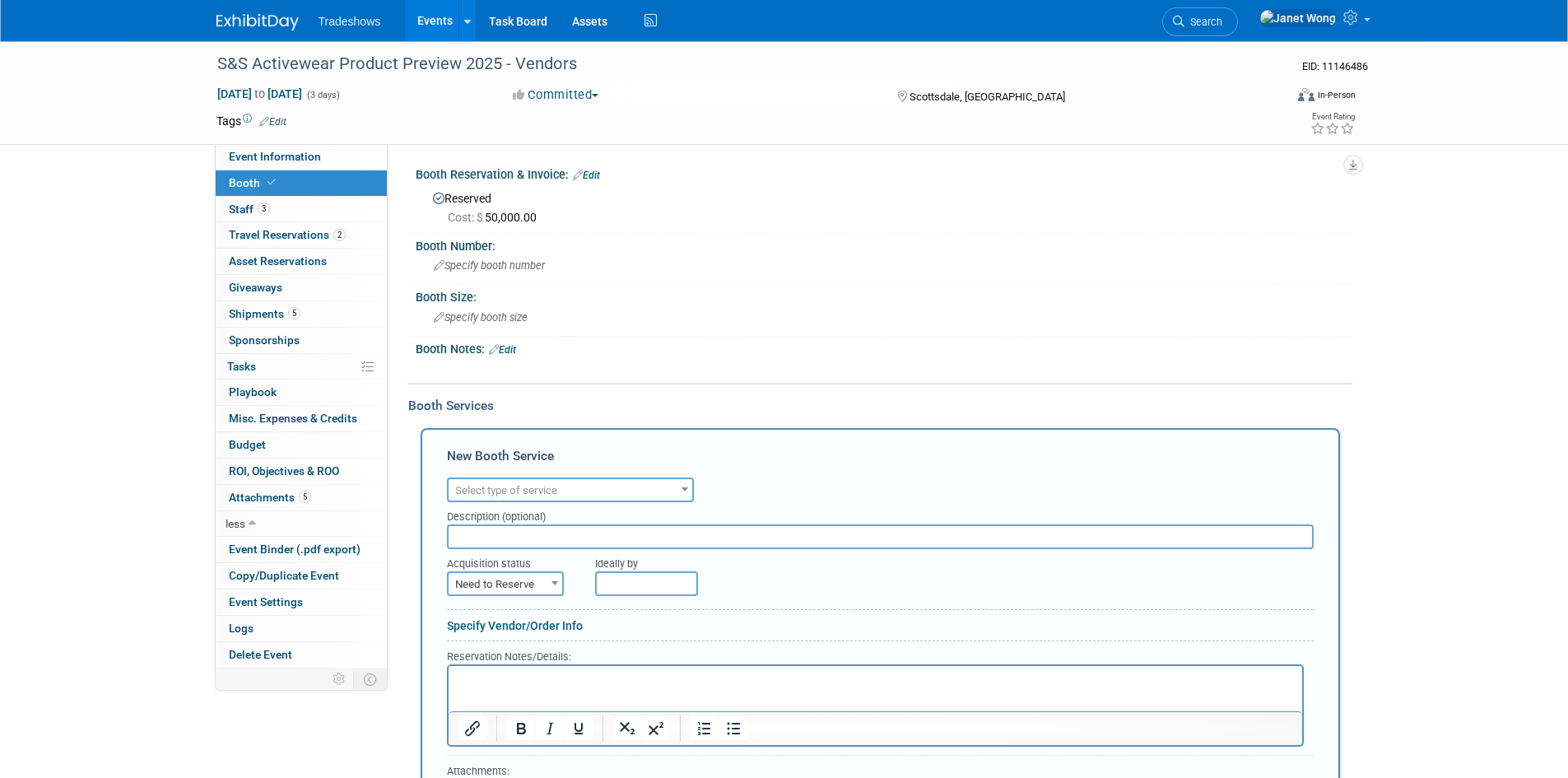
click at [494, 494] on span "Select type of service" at bounding box center [506, 490] width 102 height 12
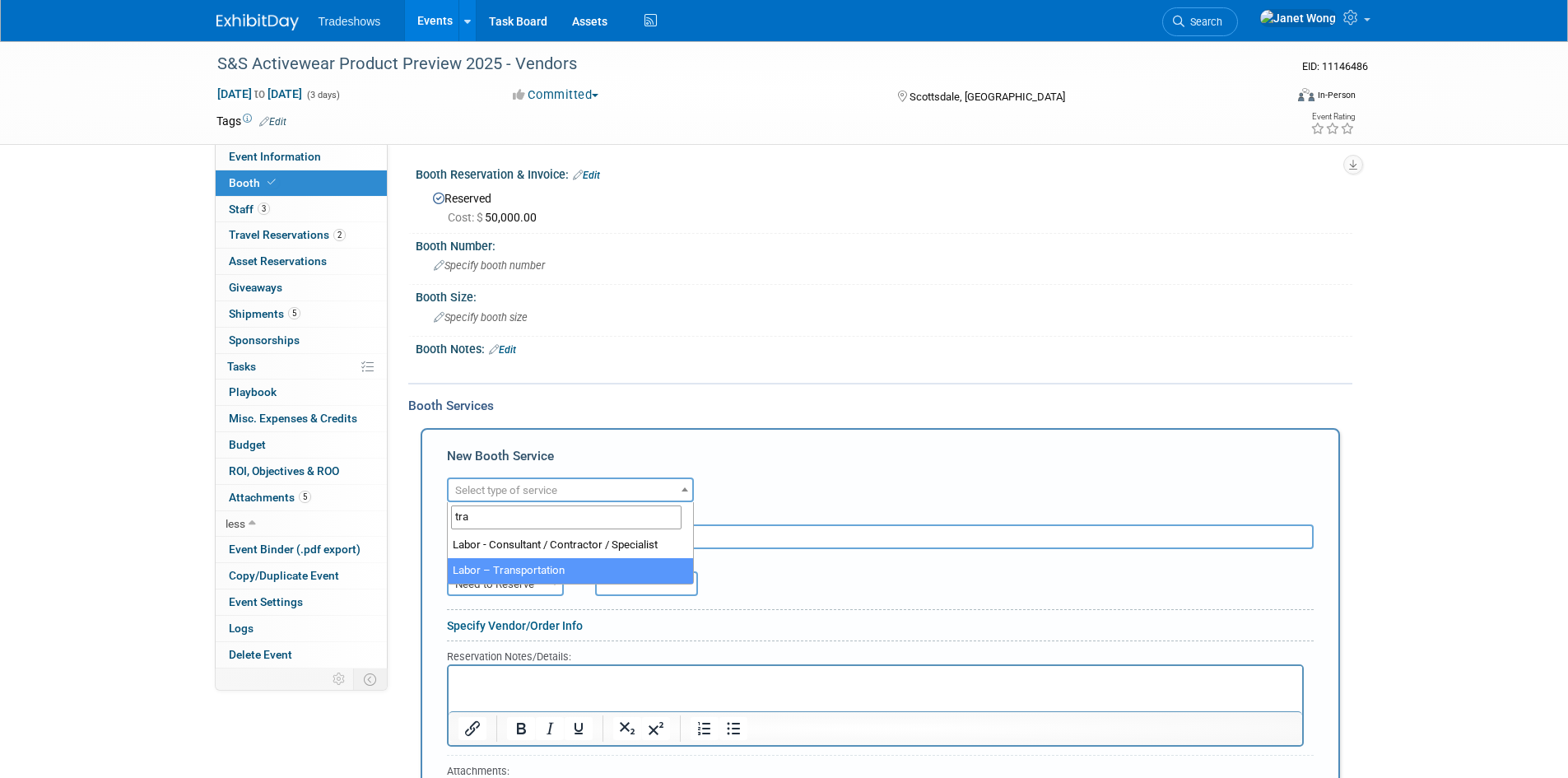
type input "tra"
select select "15"
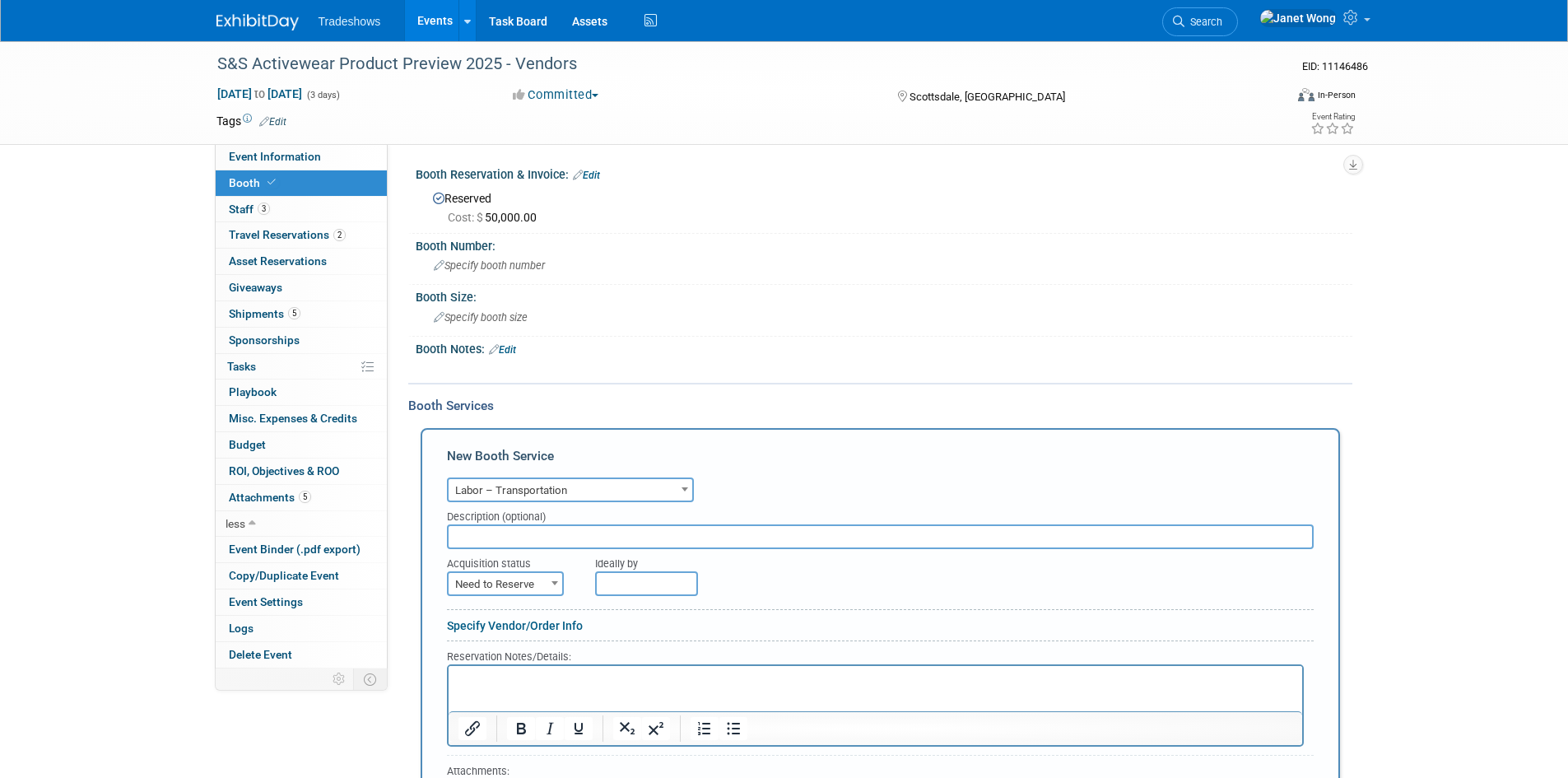
click at [519, 533] on input "text" at bounding box center [881, 537] width 867 height 25
click at [577, 540] on input "text" at bounding box center [881, 537] width 867 height 25
click at [499, 586] on span "Need to Reserve" at bounding box center [504, 584] width 113 height 23
select select "2"
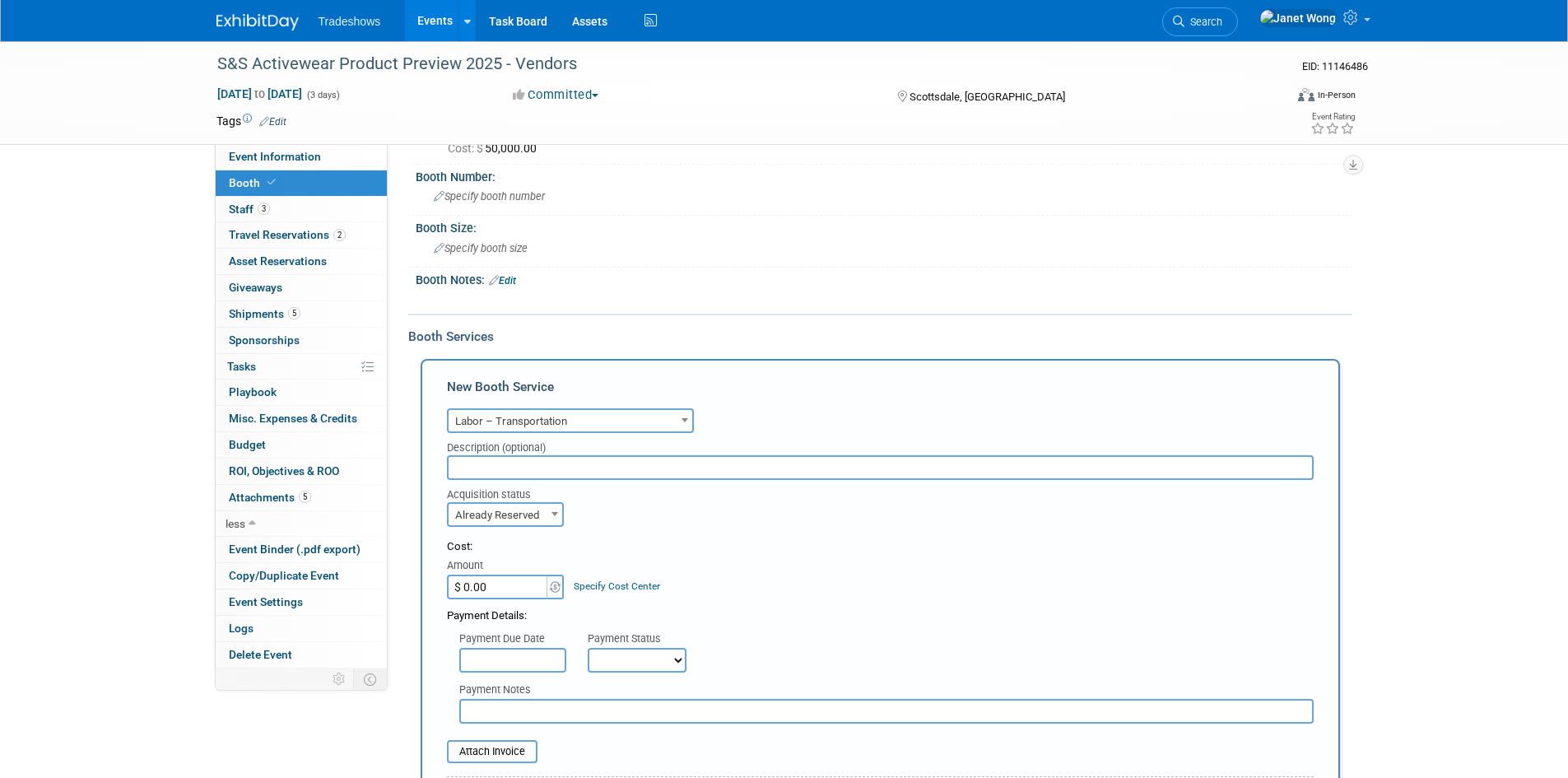
scroll to position [164, 0]
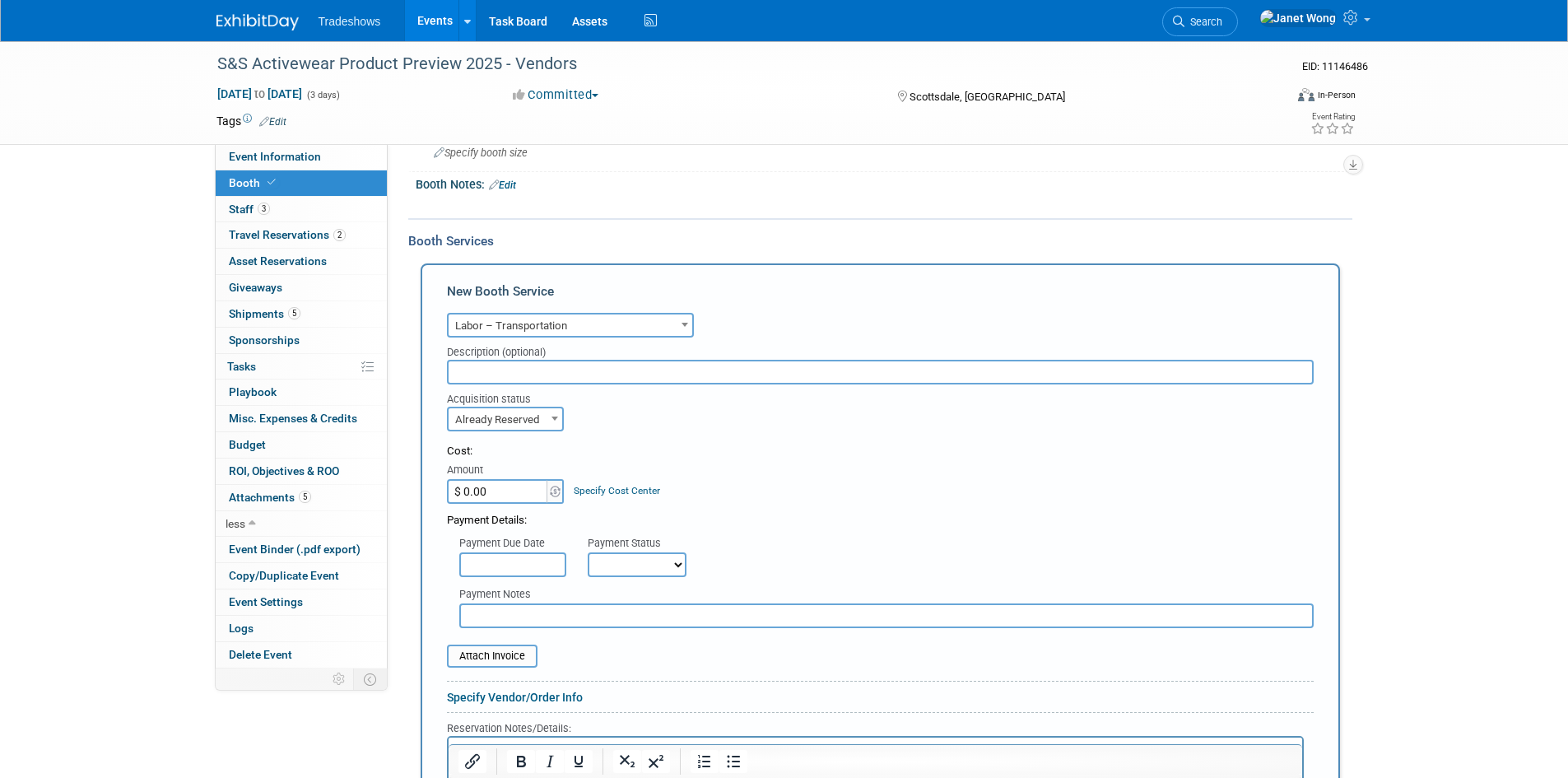
click at [534, 380] on input "text" at bounding box center [881, 372] width 867 height 25
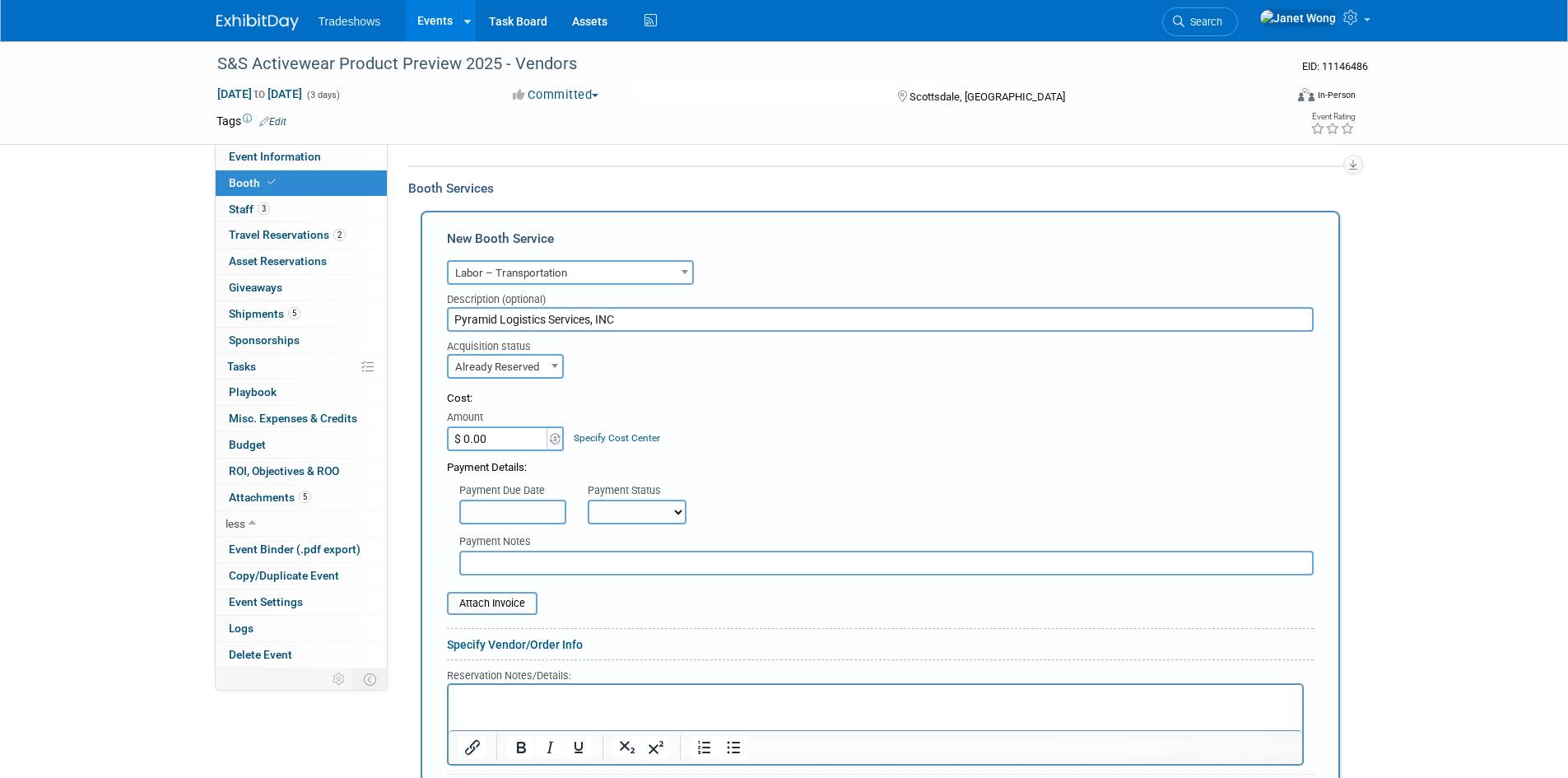
scroll to position [330, 0]
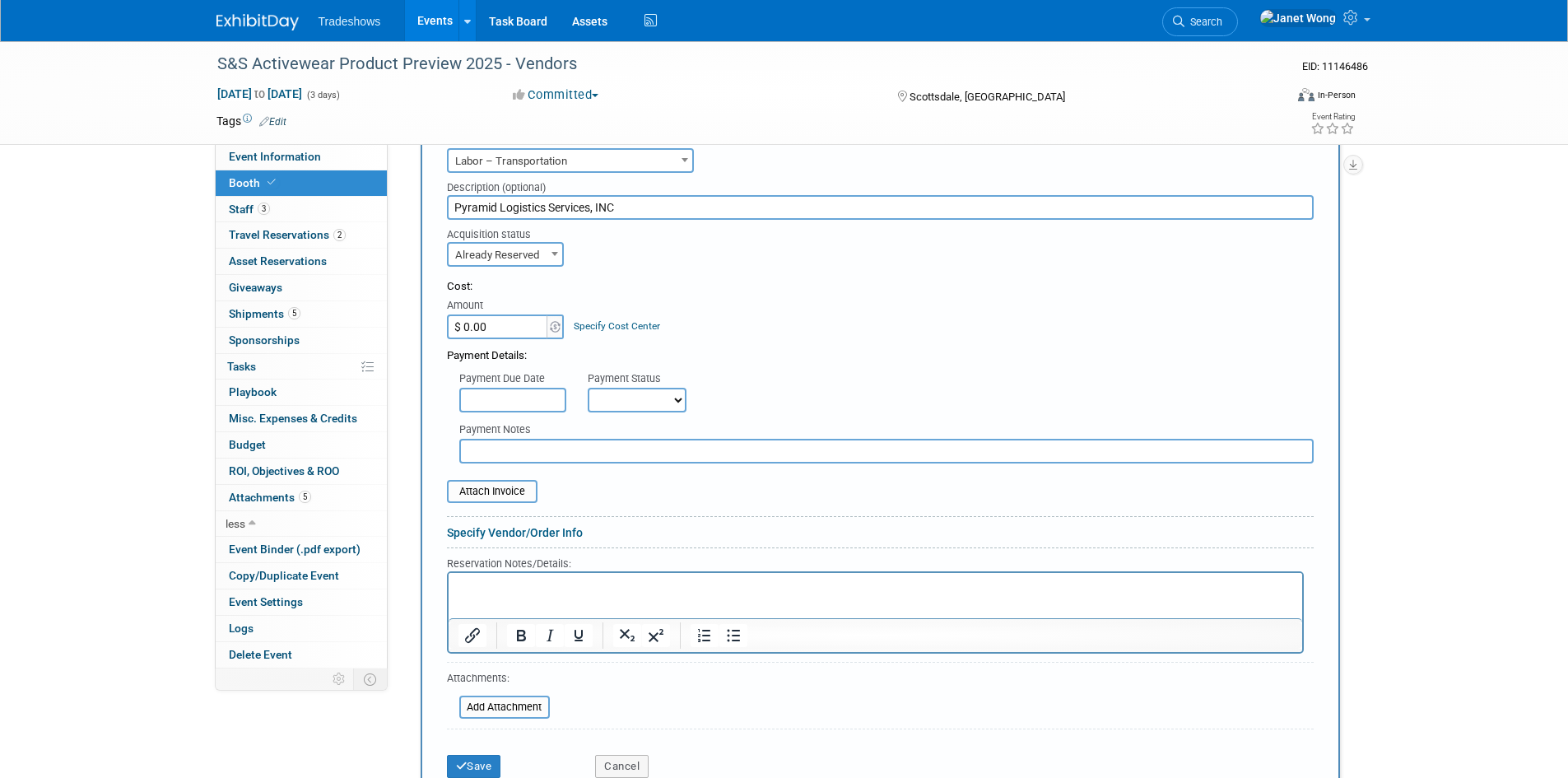
click at [489, 595] on html at bounding box center [875, 583] width 854 height 23
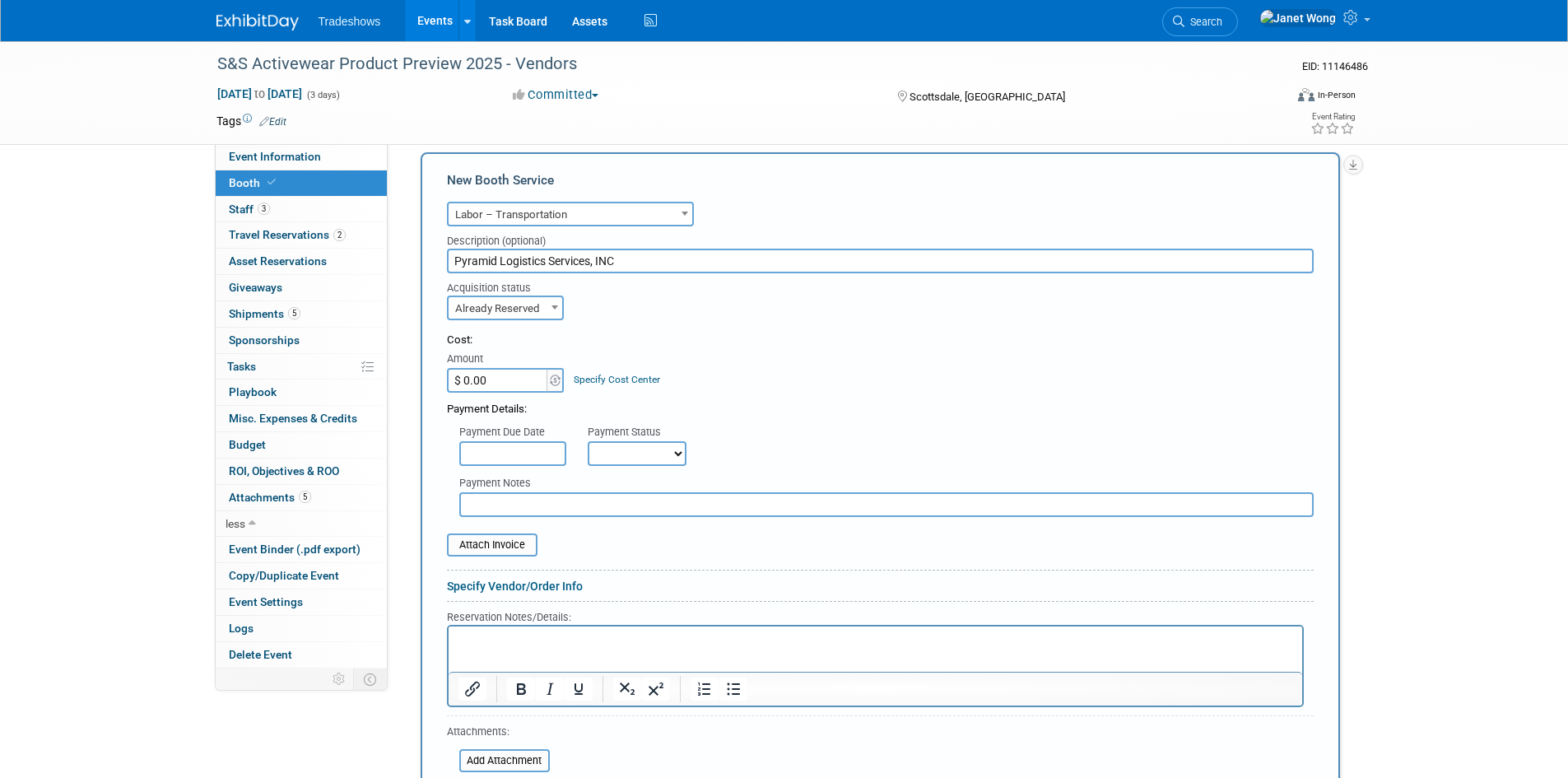
scroll to position [247, 0]
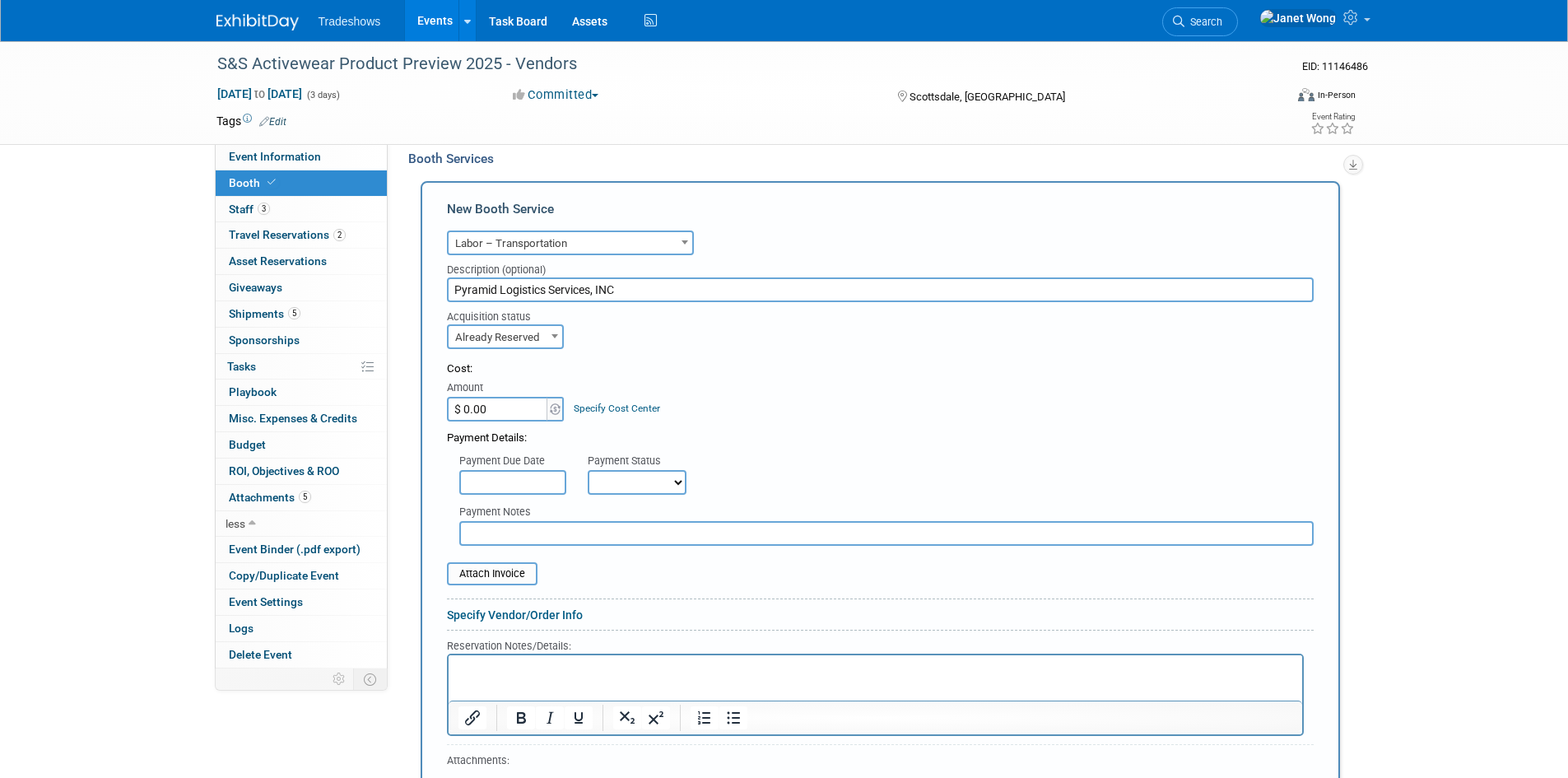
click at [641, 285] on input "Pyramid Logistics Services, INC" at bounding box center [881, 290] width 867 height 25
type input "Pyramid Logistics Services, INC | OUTBOUND"
click at [494, 674] on p "Rich Text Area. Press ALT-0 for help." at bounding box center [875, 669] width 835 height 16
